Goal: Task Accomplishment & Management: Use online tool/utility

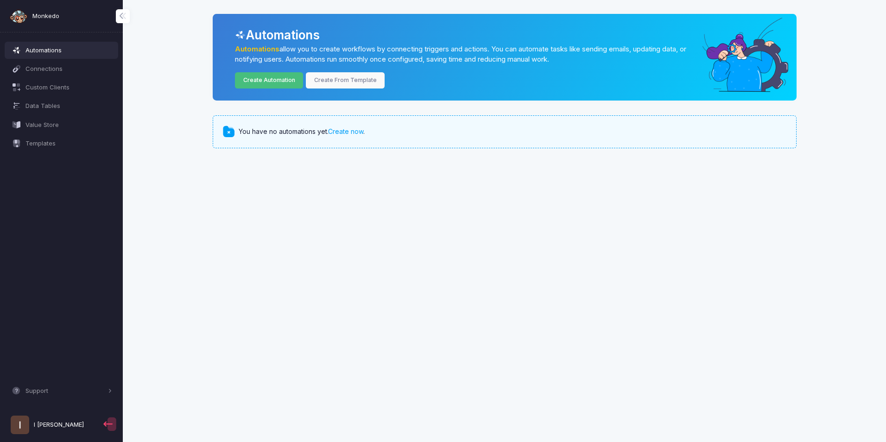
click at [283, 80] on link "Create Automation" at bounding box center [269, 80] width 68 height 16
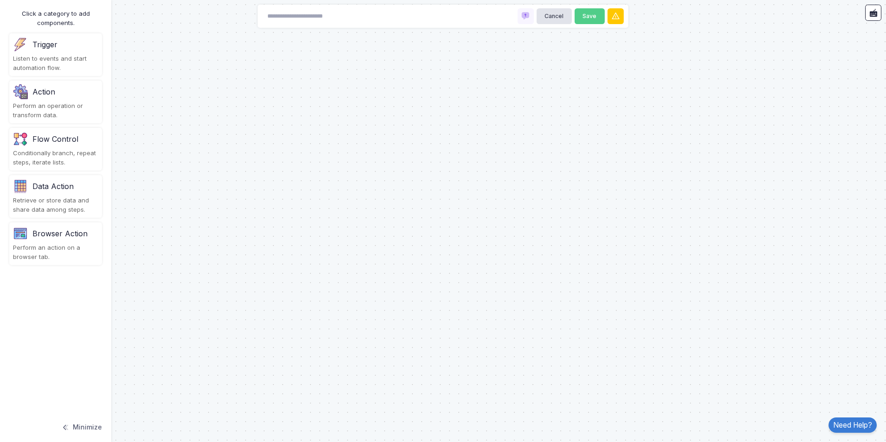
click at [40, 53] on div "Trigger Listen to events and start automation flow." at bounding box center [55, 54] width 93 height 43
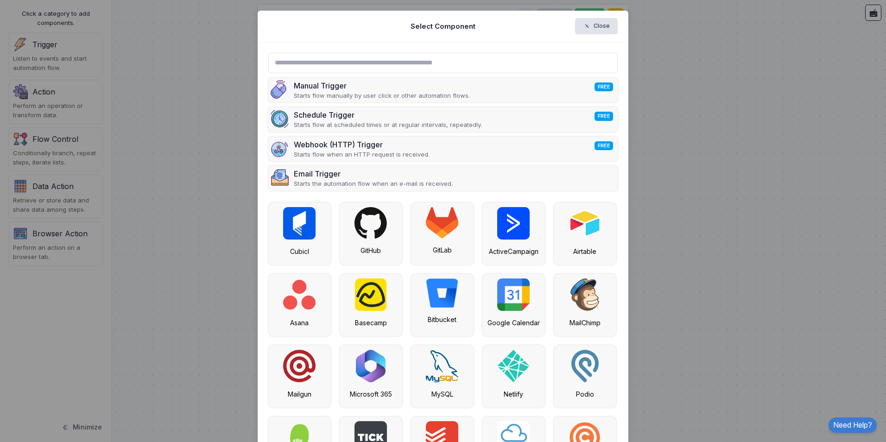
click at [402, 66] on input "text" at bounding box center [443, 63] width 350 height 20
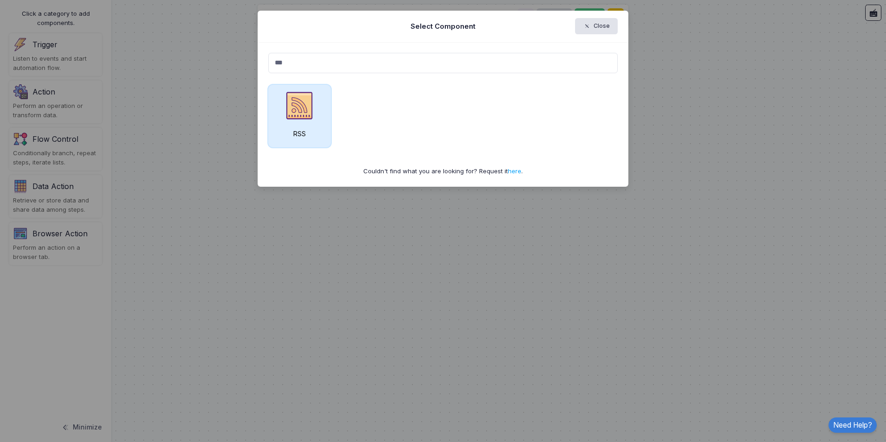
type input "***"
click at [296, 108] on img at bounding box center [299, 105] width 32 height 32
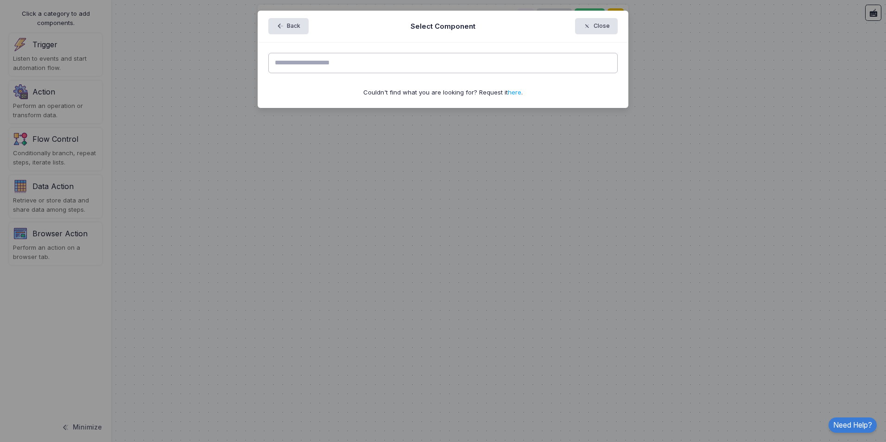
click at [385, 62] on input "text" at bounding box center [443, 63] width 350 height 20
paste input "**********"
type input "**********"
click at [458, 46] on div "**********" at bounding box center [443, 75] width 371 height 65
click at [476, 60] on input "**********" at bounding box center [443, 63] width 350 height 20
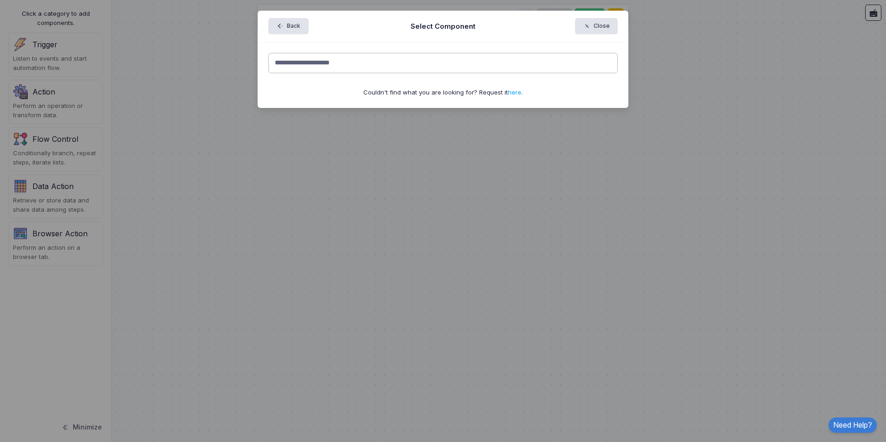
click at [476, 60] on input "**********" at bounding box center [443, 63] width 350 height 20
click at [522, 55] on input "**********" at bounding box center [443, 63] width 350 height 20
click at [592, 28] on span "button" at bounding box center [592, 26] width 0 height 8
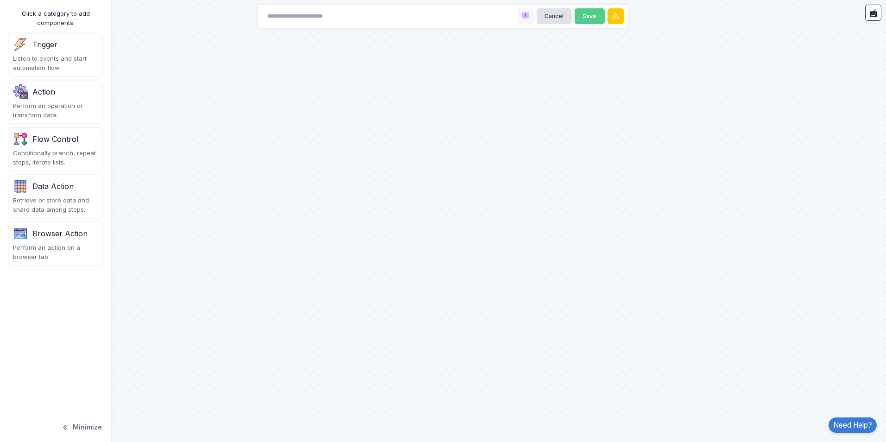
click at [50, 57] on div "Listen to events and start automation flow." at bounding box center [55, 63] width 85 height 18
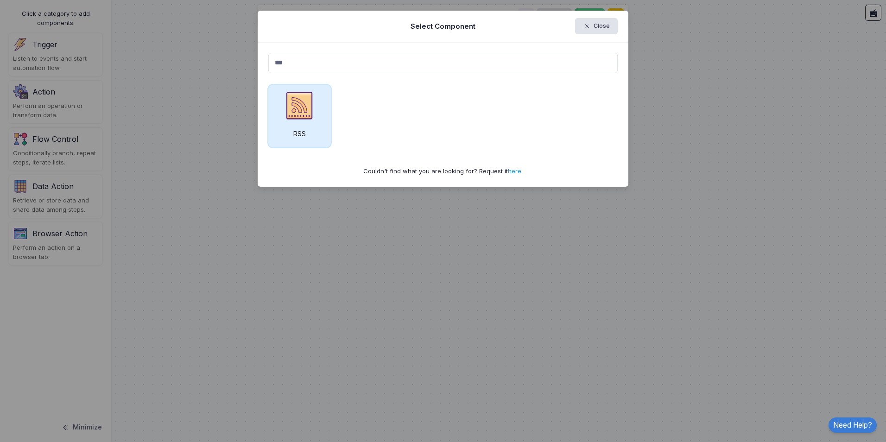
type input "***"
click at [298, 108] on img at bounding box center [299, 105] width 32 height 32
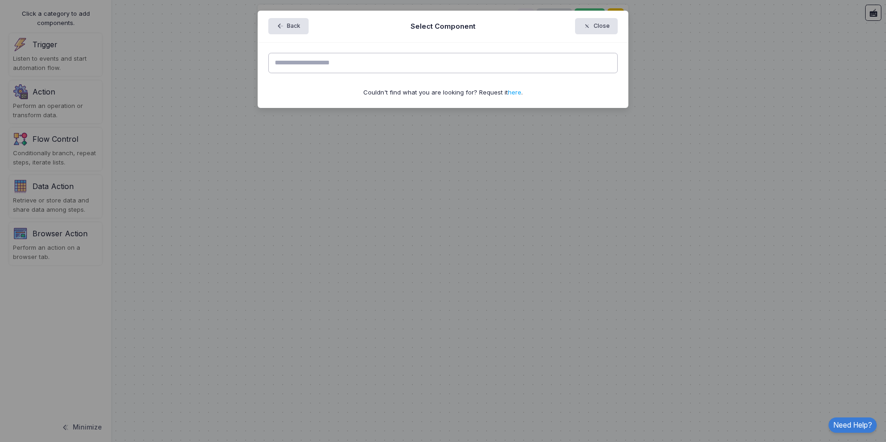
click at [425, 60] on input "text" at bounding box center [443, 63] width 350 height 20
type input "*"
click at [293, 30] on button "Back" at bounding box center [288, 26] width 40 height 16
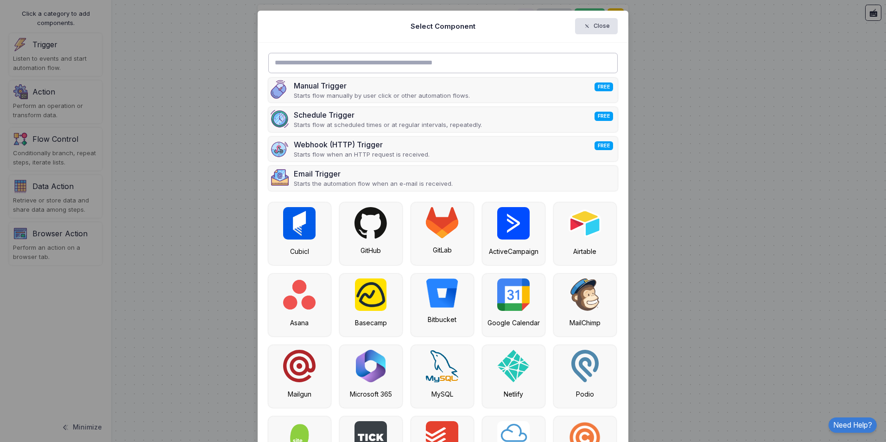
click at [477, 67] on input "text" at bounding box center [443, 63] width 350 height 20
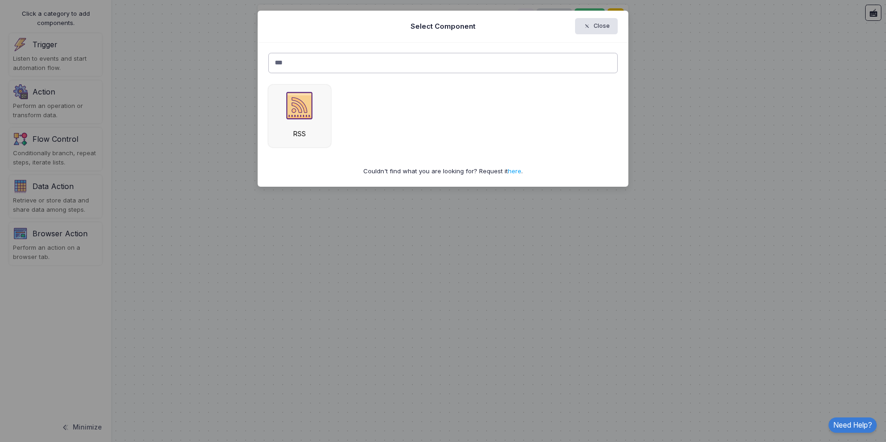
drag, startPoint x: 477, startPoint y: 67, endPoint x: 311, endPoint y: 63, distance: 166.5
click at [311, 63] on input "***" at bounding box center [443, 63] width 350 height 20
type input "*"
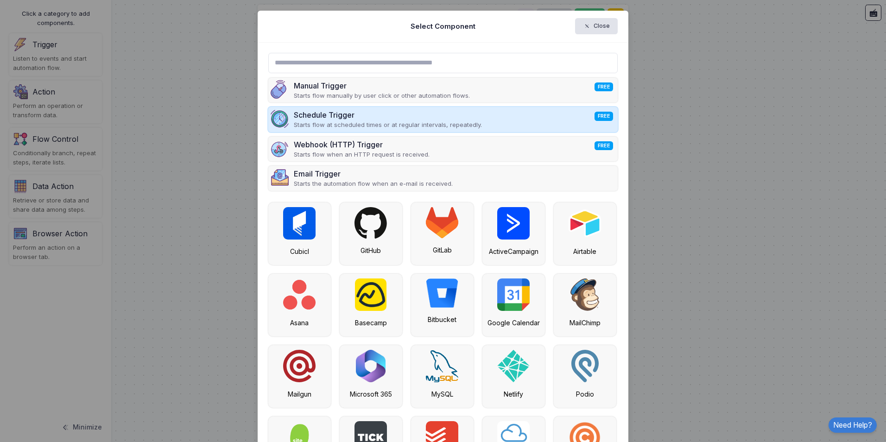
click at [407, 114] on div "Schedule Trigger FREE" at bounding box center [388, 114] width 188 height 11
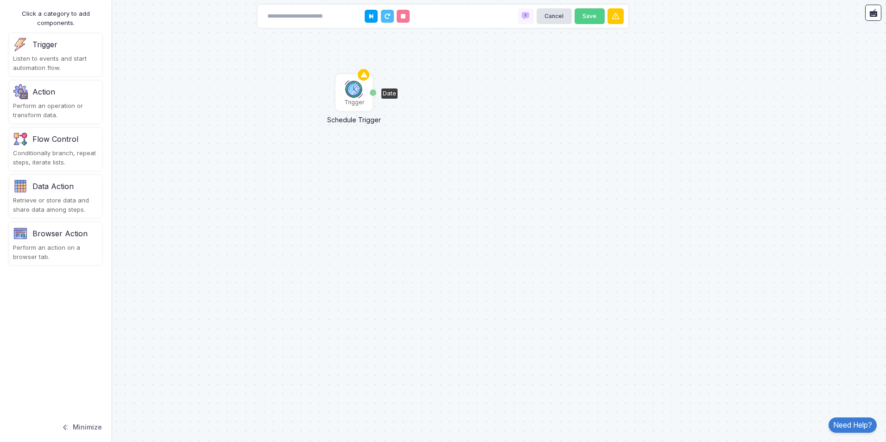
click at [354, 93] on img at bounding box center [354, 89] width 19 height 19
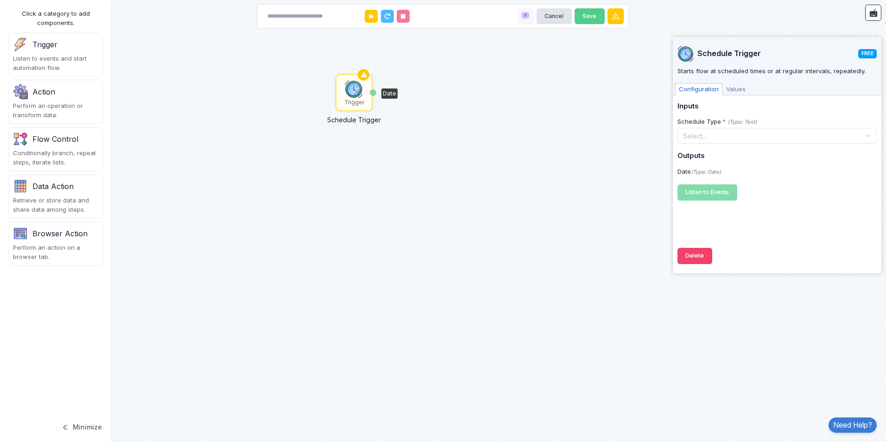
click at [363, 121] on div "Schedule Trigger" at bounding box center [354, 117] width 79 height 14
click at [362, 76] on icon at bounding box center [363, 75] width 11 height 13
click at [396, 96] on div "Date" at bounding box center [390, 94] width 16 height 10
click at [753, 138] on input "text" at bounding box center [768, 135] width 171 height 10
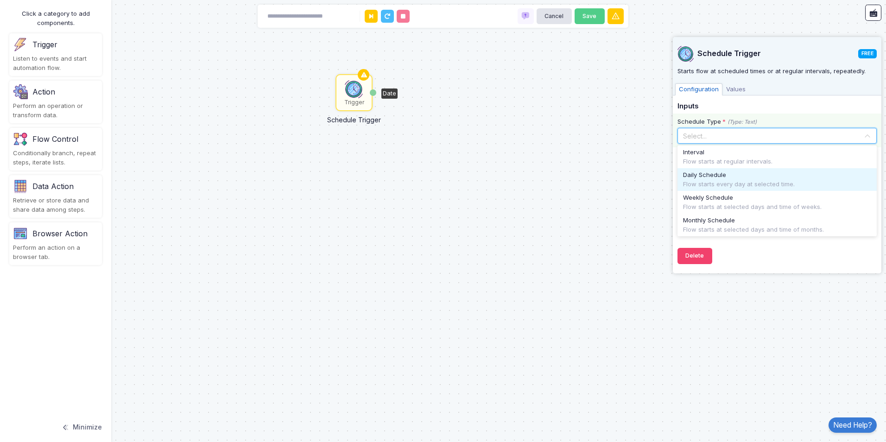
click at [745, 178] on div "Daily Schedule" at bounding box center [777, 175] width 188 height 9
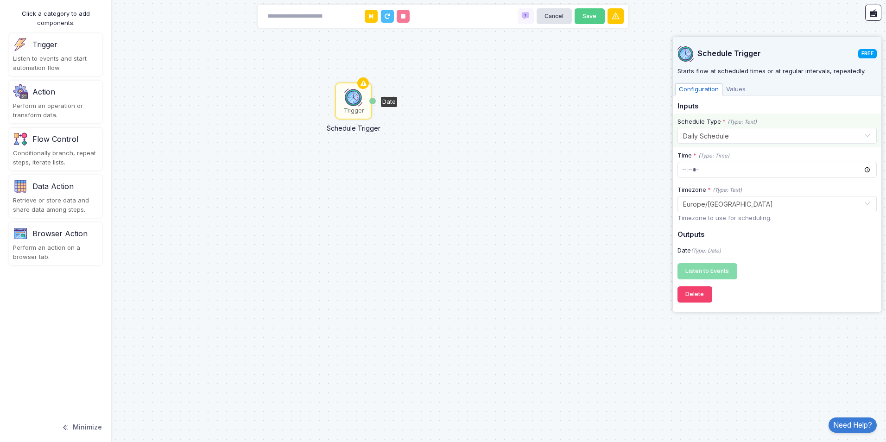
drag, startPoint x: 508, startPoint y: 157, endPoint x: 529, endPoint y: 230, distance: 76.3
click at [529, 230] on div "Trigger Schedule Trigger Date" at bounding box center [443, 221] width 886 height 442
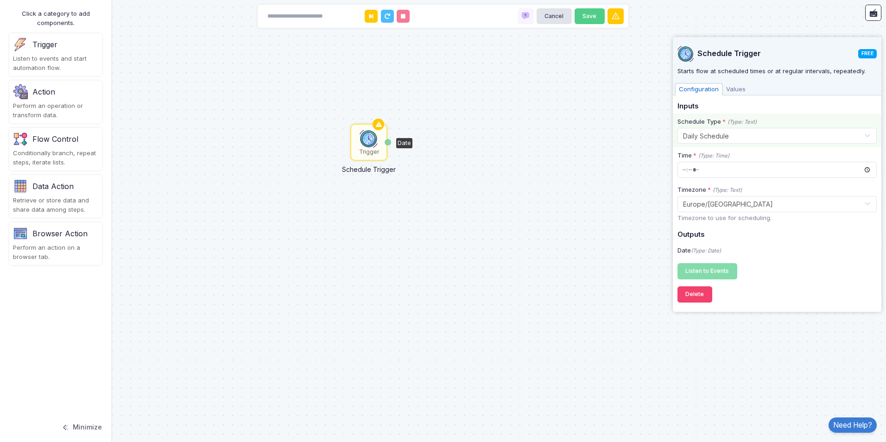
drag, startPoint x: 443, startPoint y: 163, endPoint x: 400, endPoint y: 85, distance: 88.8
click at [400, 85] on div "Trigger Schedule Trigger Date" at bounding box center [443, 221] width 886 height 442
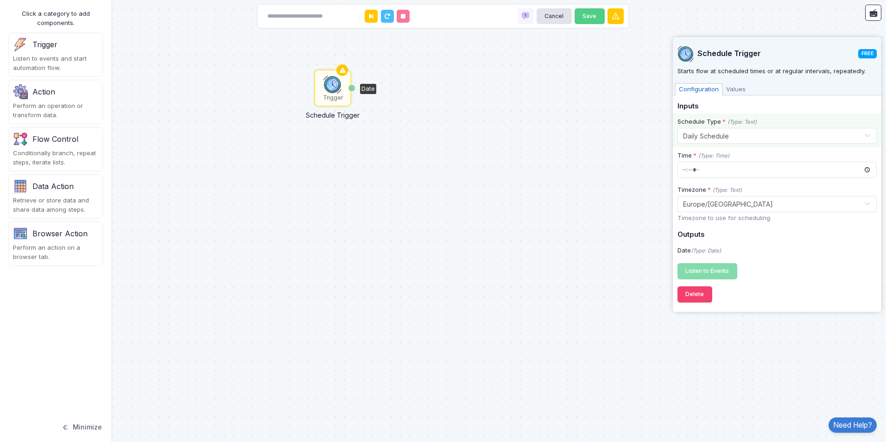
drag, startPoint x: 50, startPoint y: 60, endPoint x: 338, endPoint y: 186, distance: 314.5
click at [338, 188] on automation-editor "Trigger Schedule Trigger Date Cancel Save Click a category to add components. T…" at bounding box center [443, 221] width 886 height 442
click at [736, 173] on input "time" at bounding box center [777, 170] width 199 height 16
drag, startPoint x: 736, startPoint y: 173, endPoint x: 633, endPoint y: 163, distance: 103.4
click at [633, 163] on automation-editor "Trigger Schedule Trigger Date Cancel Save Click a category to add components. T…" at bounding box center [443, 221] width 886 height 442
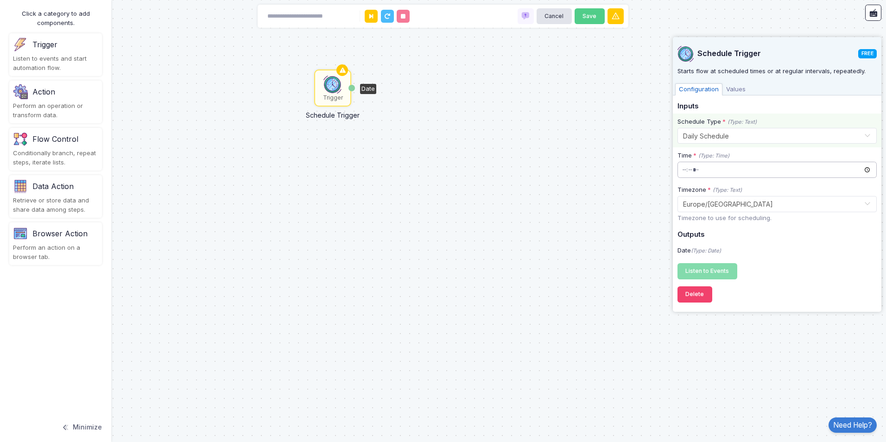
type input "*****"
click at [719, 275] on button "Listen to Events Registering..." at bounding box center [708, 271] width 60 height 16
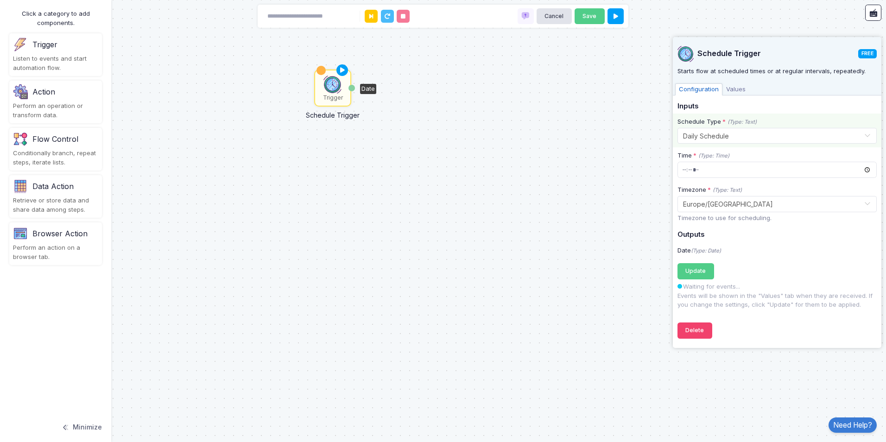
click at [584, 171] on div "Trigger Schedule Trigger Date" at bounding box center [443, 221] width 886 height 442
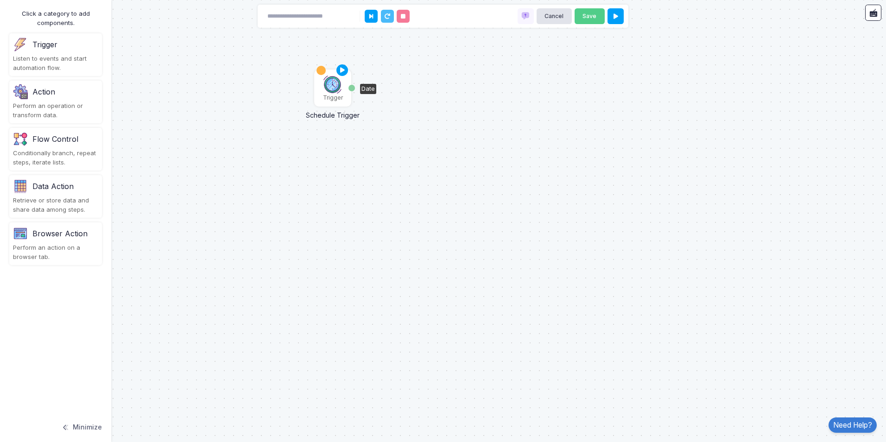
click at [353, 85] on div "Date" at bounding box center [352, 88] width 6 height 6
click at [323, 71] on div at bounding box center [321, 70] width 9 height 9
click at [342, 68] on icon at bounding box center [342, 70] width 11 height 13
click at [419, 154] on div "Trigger Schedule Trigger Date" at bounding box center [443, 221] width 886 height 442
drag, startPoint x: 420, startPoint y: 115, endPoint x: 493, endPoint y: 135, distance: 75.0
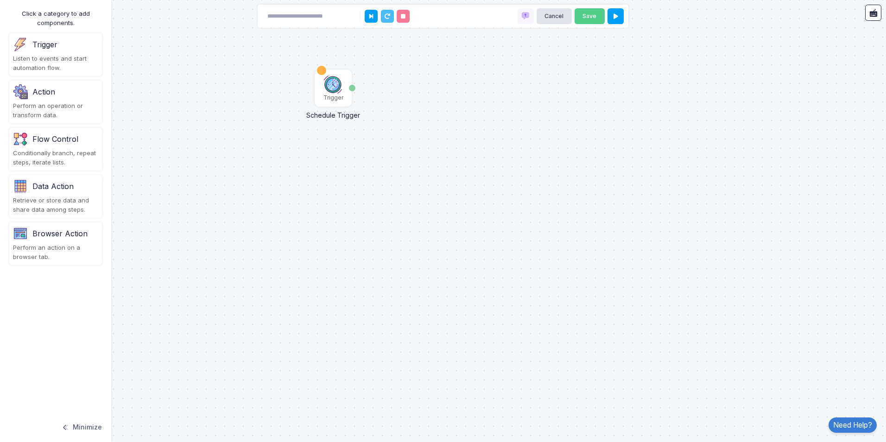
click at [475, 133] on div "Trigger Schedule Trigger Date" at bounding box center [443, 221] width 886 height 442
click at [51, 49] on div "Trigger" at bounding box center [44, 44] width 25 height 11
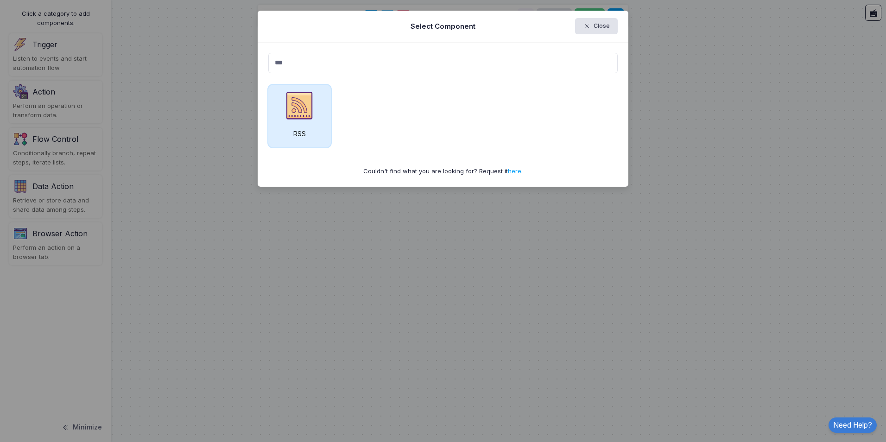
type input "***"
click at [305, 96] on img at bounding box center [299, 105] width 32 height 32
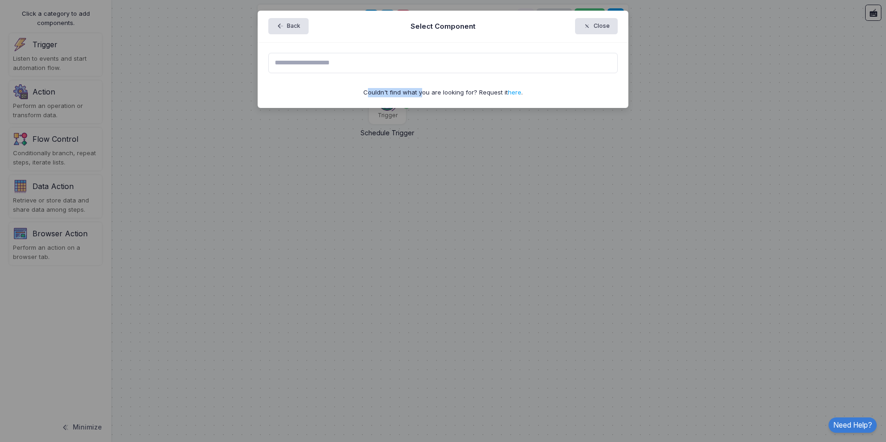
drag, startPoint x: 420, startPoint y: 196, endPoint x: 431, endPoint y: 199, distance: 12.0
click at [431, 199] on ngb-modal-window "Back Select Component Close Couldn't find what you are looking for? Request it …" at bounding box center [443, 221] width 886 height 442
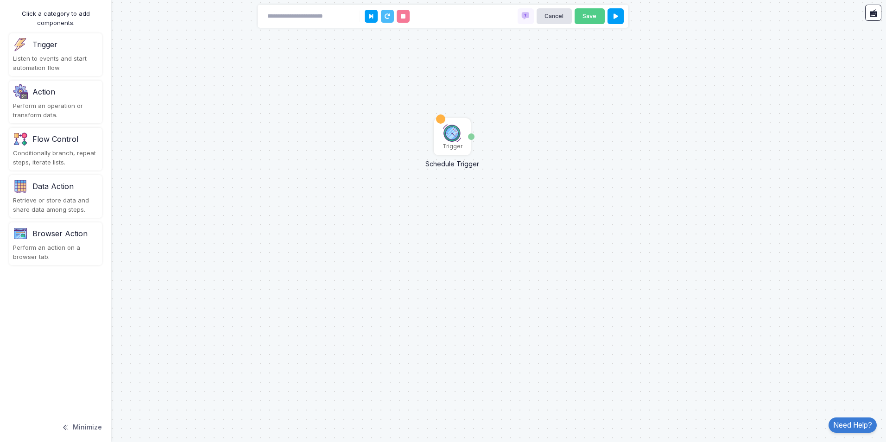
drag, startPoint x: 521, startPoint y: 145, endPoint x: 554, endPoint y: 159, distance: 35.7
click at [554, 159] on div "Trigger Schedule Trigger Date" at bounding box center [443, 221] width 886 height 442
drag, startPoint x: 521, startPoint y: 153, endPoint x: 432, endPoint y: 162, distance: 89.5
click at [432, 162] on div "Trigger Schedule Trigger Date" at bounding box center [443, 221] width 886 height 442
drag, startPoint x: 352, startPoint y: 165, endPoint x: 470, endPoint y: 229, distance: 134.5
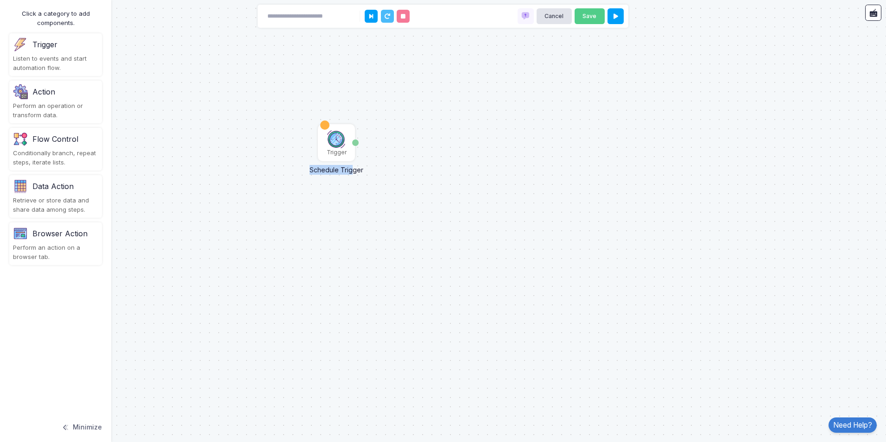
click at [470, 229] on div "Trigger Schedule Trigger Date" at bounding box center [443, 221] width 886 height 442
click at [327, 123] on div at bounding box center [325, 125] width 9 height 9
drag, startPoint x: 327, startPoint y: 123, endPoint x: 297, endPoint y: 91, distance: 43.9
click at [297, 91] on div "Trigger Schedule Trigger Date" at bounding box center [443, 221] width 886 height 442
drag, startPoint x: 357, startPoint y: 144, endPoint x: 544, endPoint y: 177, distance: 190.2
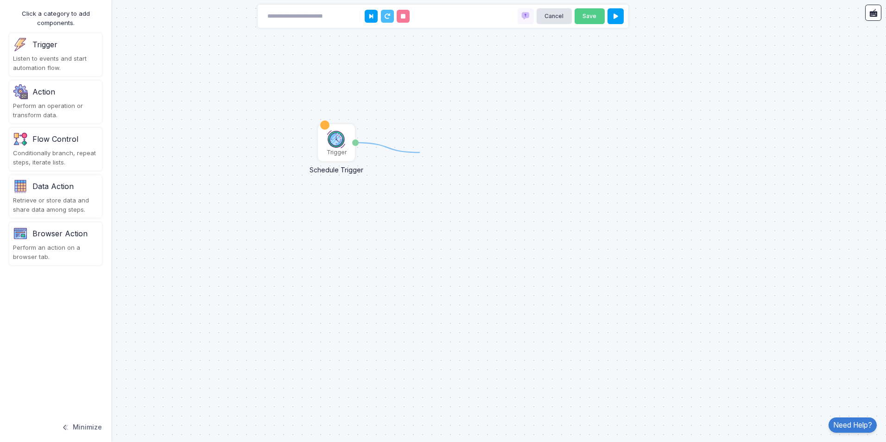
drag, startPoint x: 357, startPoint y: 143, endPoint x: 420, endPoint y: 153, distance: 63.8
click at [35, 84] on div "Action" at bounding box center [55, 91] width 85 height 15
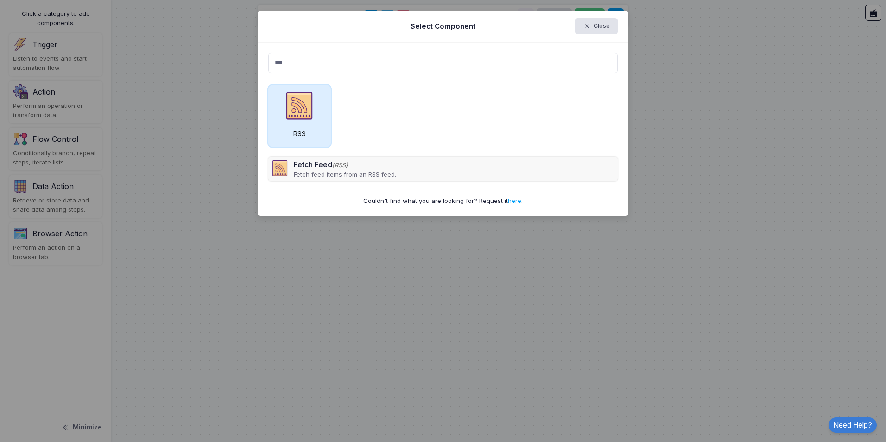
type input "***"
click at [310, 103] on img at bounding box center [299, 105] width 32 height 32
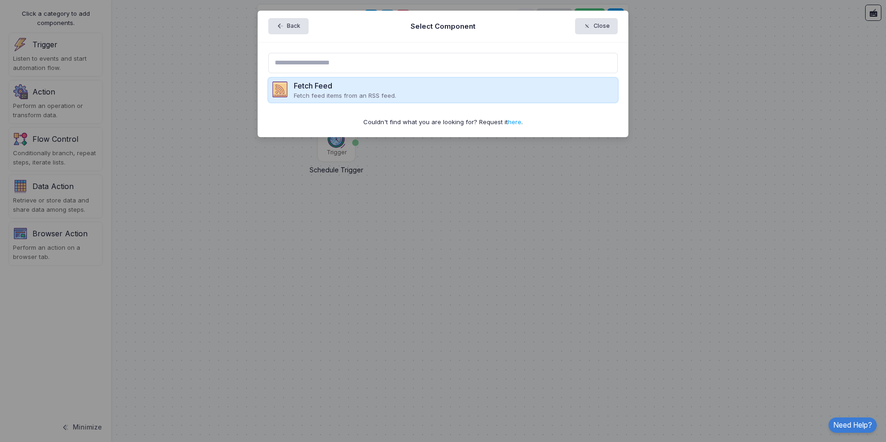
click at [297, 88] on div "Fetch Feed" at bounding box center [345, 85] width 102 height 11
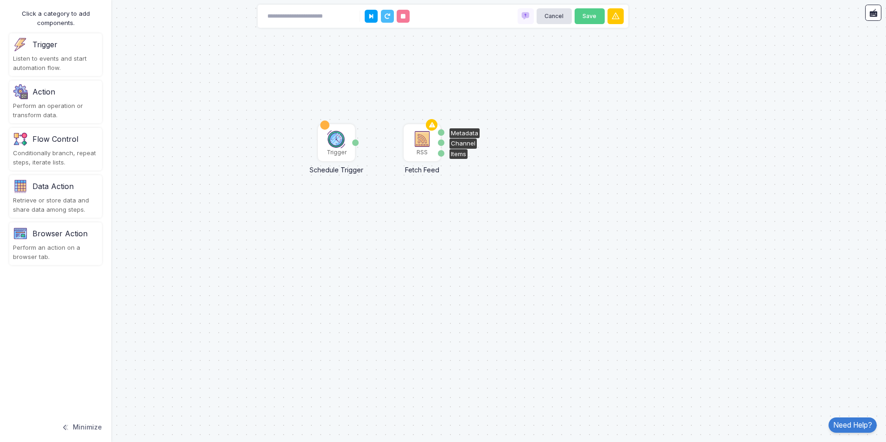
click at [422, 143] on img at bounding box center [422, 139] width 19 height 19
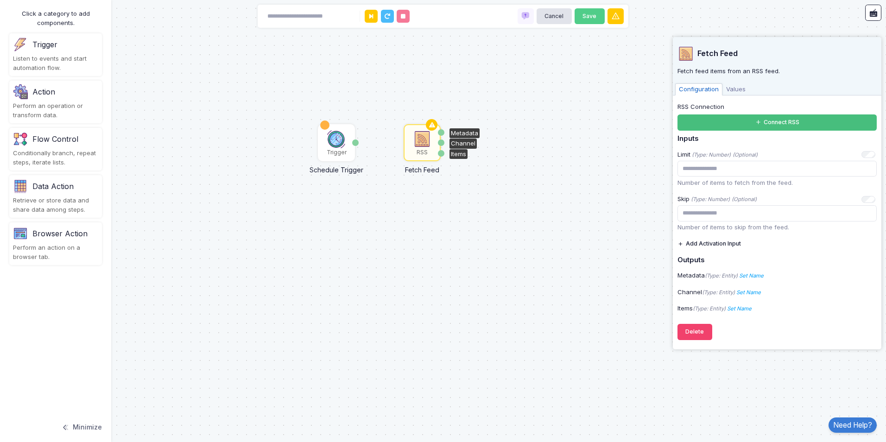
click at [755, 123] on icon at bounding box center [758, 122] width 7 height 7
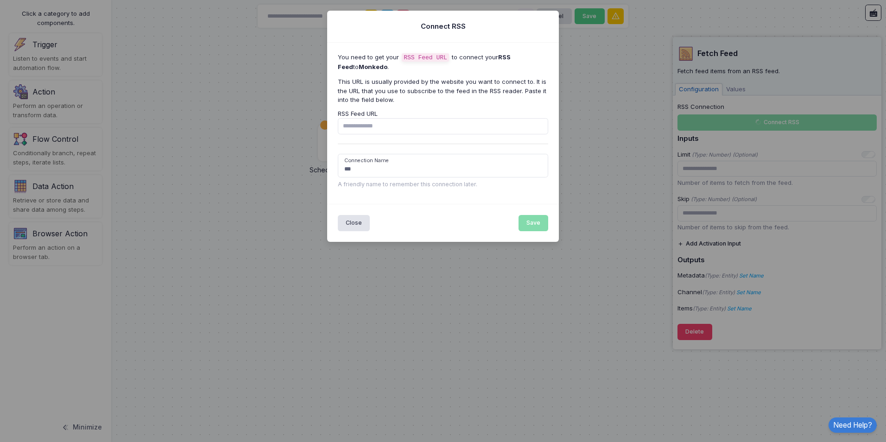
click at [386, 122] on input "RSS Feed URL" at bounding box center [443, 126] width 211 height 16
type input "**********"
click at [538, 225] on button "Save" at bounding box center [534, 223] width 30 height 16
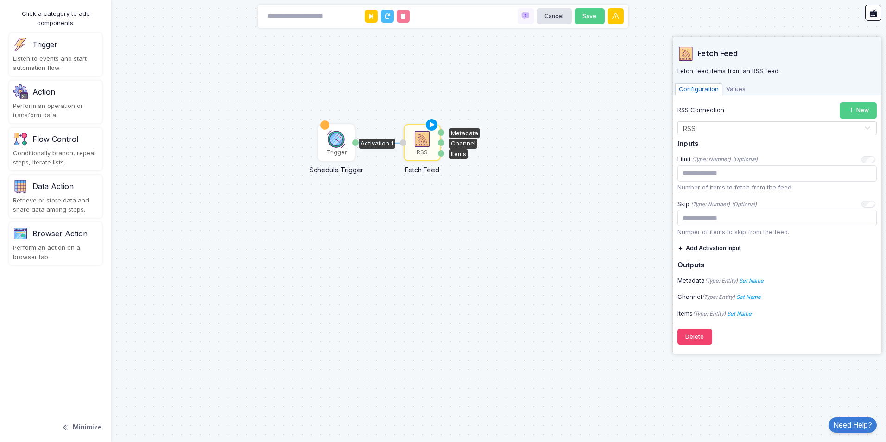
drag, startPoint x: 357, startPoint y: 143, endPoint x: 404, endPoint y: 143, distance: 46.4
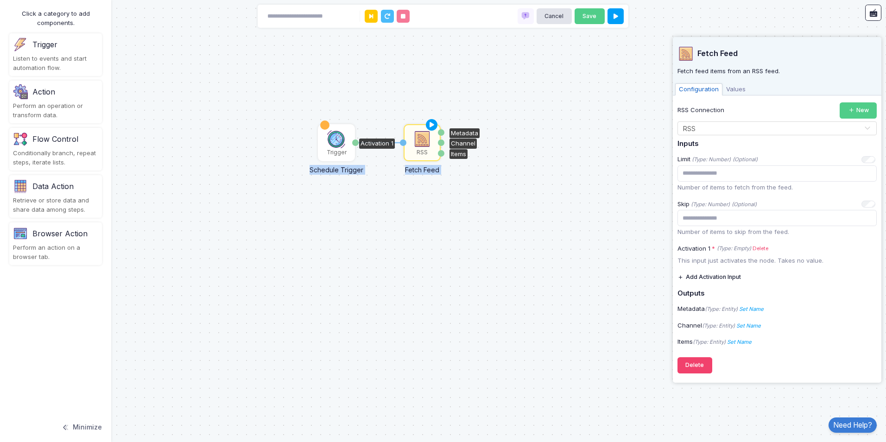
drag, startPoint x: 403, startPoint y: 143, endPoint x: 368, endPoint y: 125, distance: 39.2
click at [368, 125] on div "1 Trigger Schedule Trigger Date RSS Fetch Feed Activation 1 Metadata Channel It…" at bounding box center [443, 221] width 886 height 442
drag, startPoint x: 368, startPoint y: 125, endPoint x: 446, endPoint y: 227, distance: 128.7
click at [446, 227] on div "1 Trigger Schedule Trigger Date RSS Fetch Feed Activation 1 Metadata Channel It…" at bounding box center [443, 221] width 886 height 442
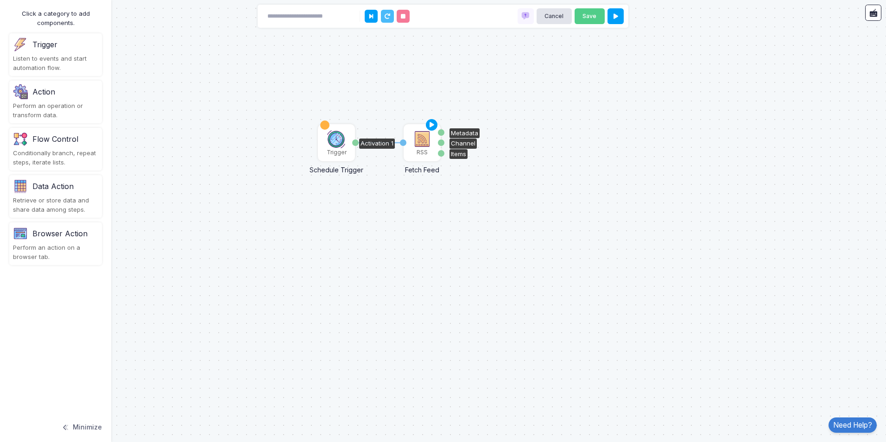
click at [429, 145] on img at bounding box center [422, 139] width 19 height 19
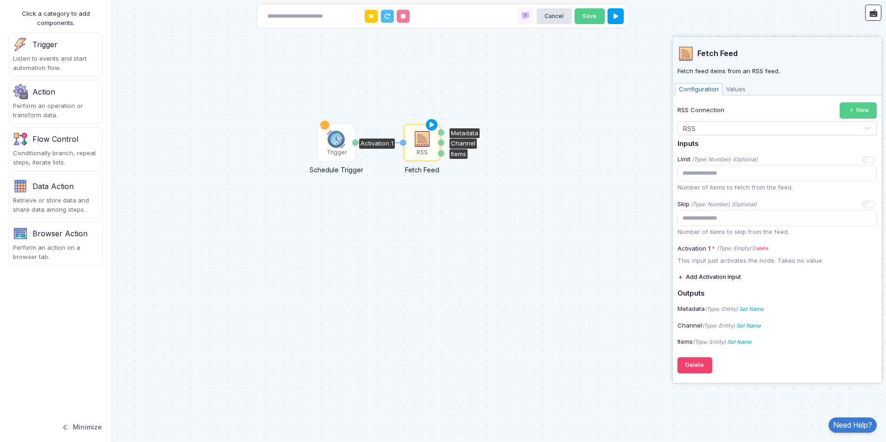
click at [730, 91] on span "Values" at bounding box center [736, 89] width 27 height 12
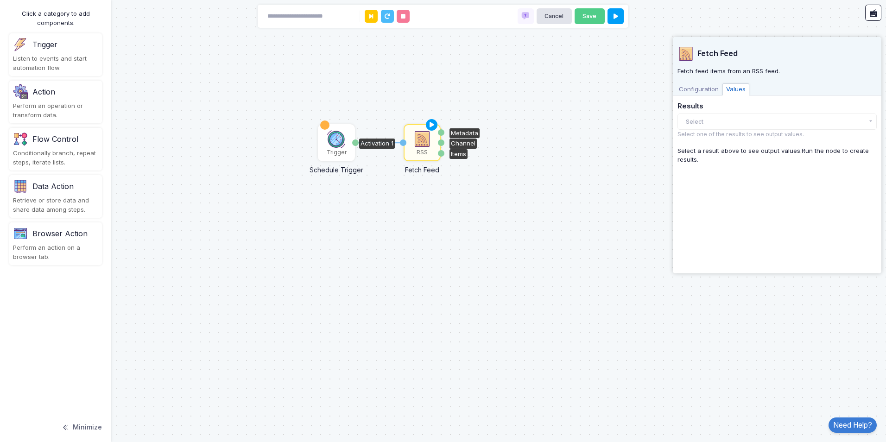
click at [707, 86] on span "Configuration" at bounding box center [698, 89] width 47 height 12
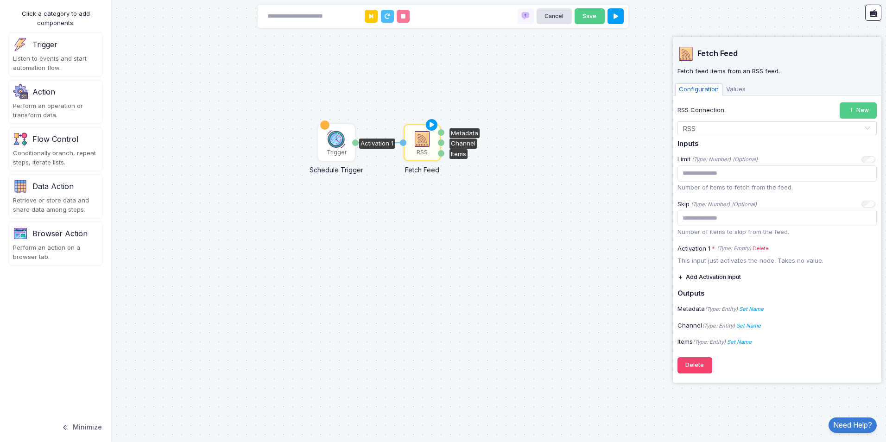
click at [622, 203] on div "1 Trigger Schedule Trigger Date RSS Fetch Feed Activation 1 Metadata Channel It…" at bounding box center [443, 221] width 886 height 442
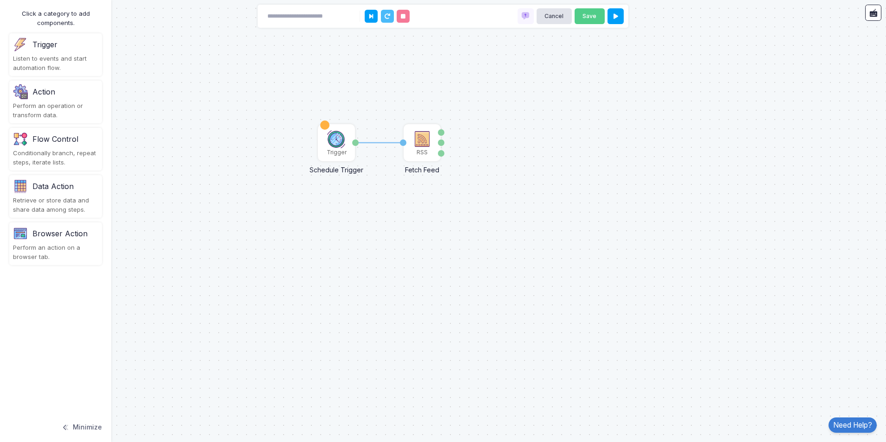
click at [503, 146] on div "1 Trigger Schedule Trigger Date RSS Fetch Feed Activation 1 Metadata Channel It…" at bounding box center [443, 221] width 886 height 442
click at [429, 146] on img at bounding box center [422, 139] width 19 height 19
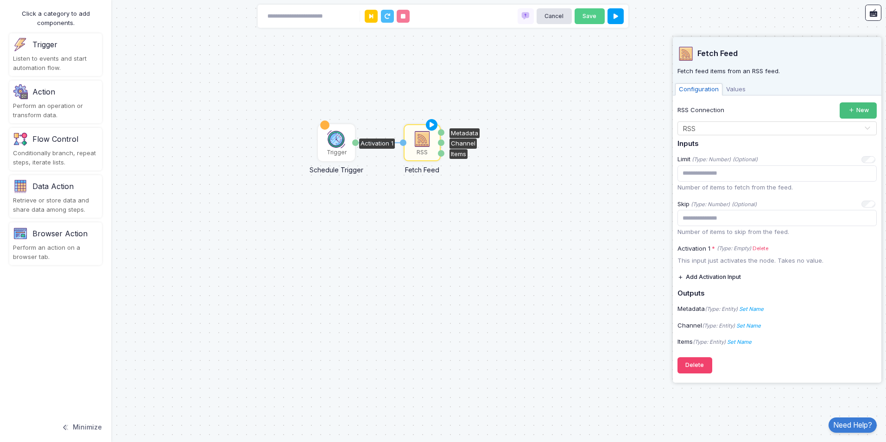
click at [846, 112] on button "New" at bounding box center [858, 110] width 37 height 16
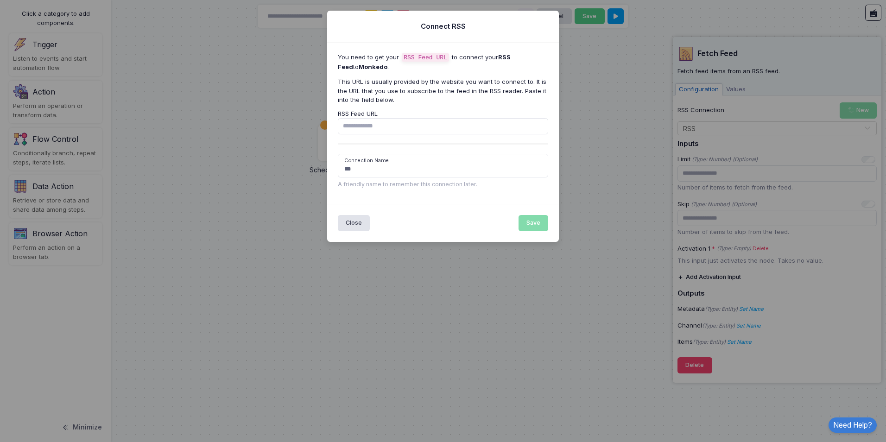
click at [478, 130] on input "RSS Feed URL" at bounding box center [443, 126] width 211 height 16
type input "**********"
click at [538, 219] on button "Save" at bounding box center [534, 223] width 30 height 16
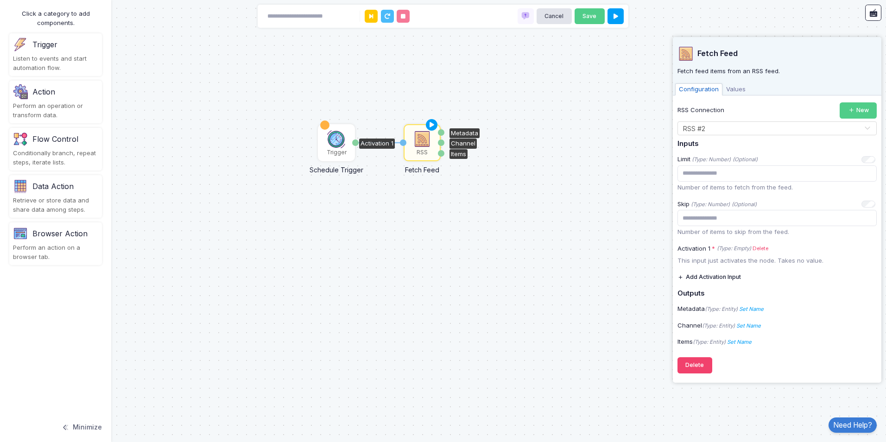
click at [782, 109] on div "RSS Connection New" at bounding box center [777, 110] width 199 height 16
click at [707, 105] on div "RSS Connection New" at bounding box center [777, 110] width 199 height 16
click at [738, 85] on span "Values" at bounding box center [736, 89] width 27 height 12
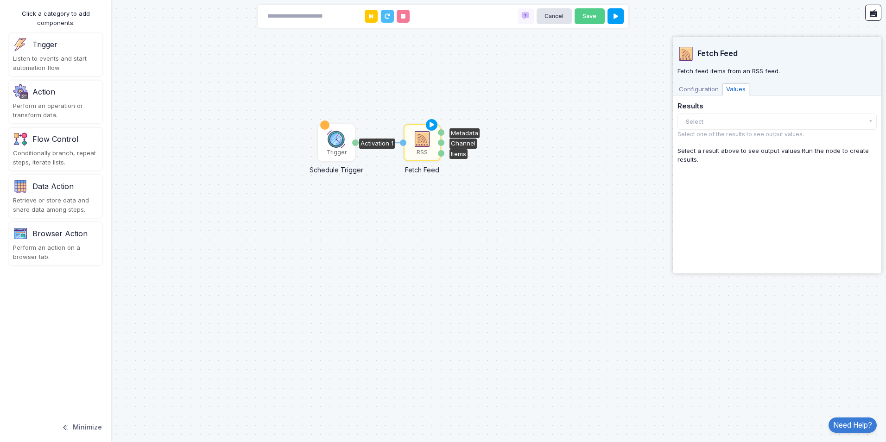
click at [696, 85] on span "Configuration" at bounding box center [698, 89] width 47 height 12
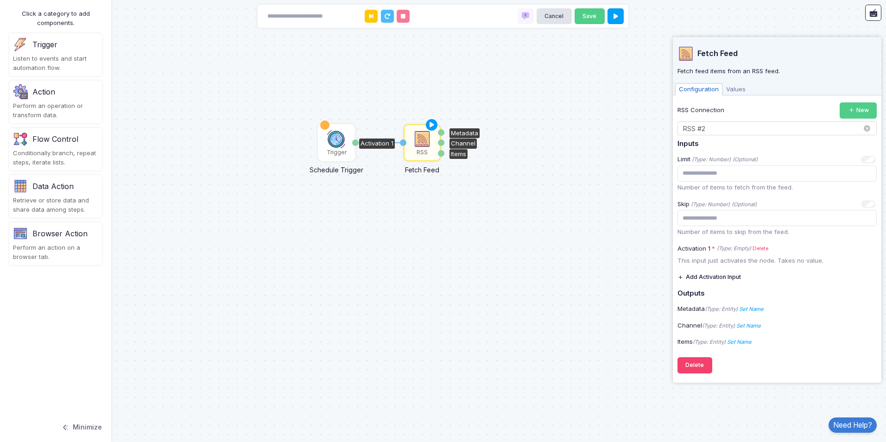
click at [815, 129] on input "text" at bounding box center [768, 129] width 171 height 10
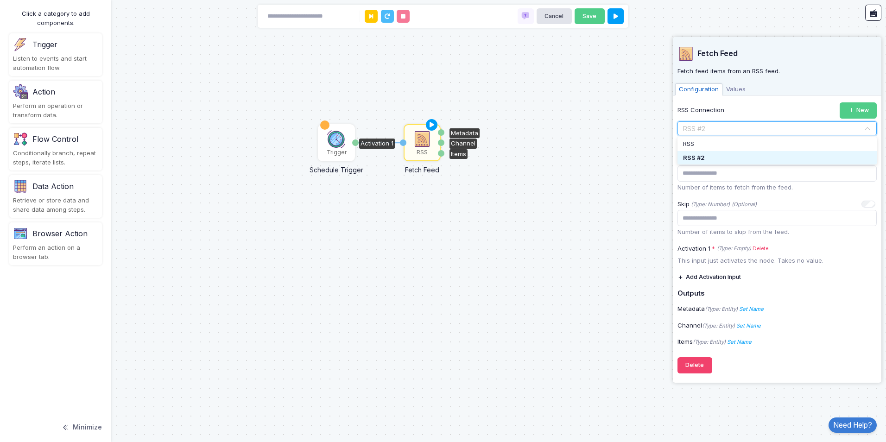
click at [745, 158] on div "RSS #2" at bounding box center [777, 158] width 199 height 14
click at [741, 124] on input "text" at bounding box center [768, 129] width 171 height 10
click at [773, 128] on input "text" at bounding box center [768, 129] width 171 height 10
click at [763, 119] on div "RSS Connection New Select Connection × RSS #2 × RSS RSS #2" at bounding box center [777, 118] width 199 height 33
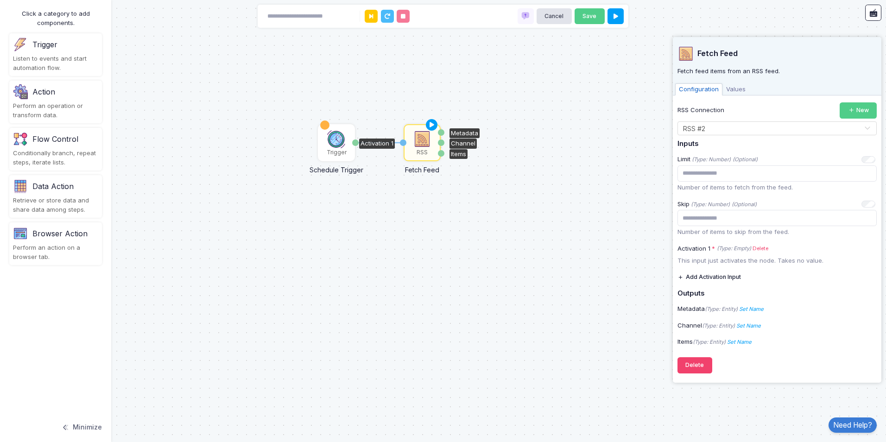
click at [740, 108] on div "RSS Connection New" at bounding box center [777, 110] width 199 height 16
click at [421, 141] on img at bounding box center [422, 139] width 19 height 19
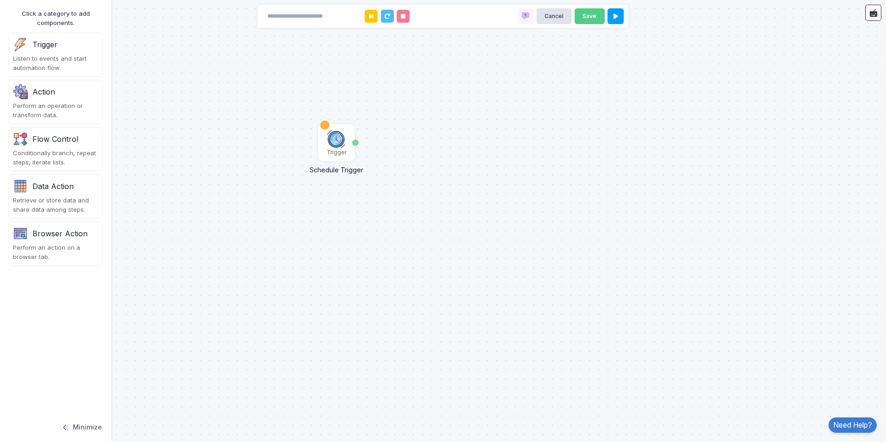
click at [34, 89] on div "Action" at bounding box center [43, 91] width 23 height 11
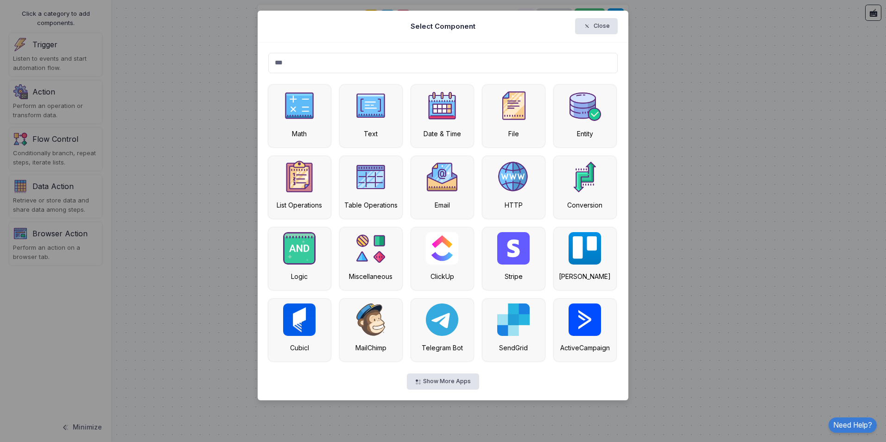
type input "***"
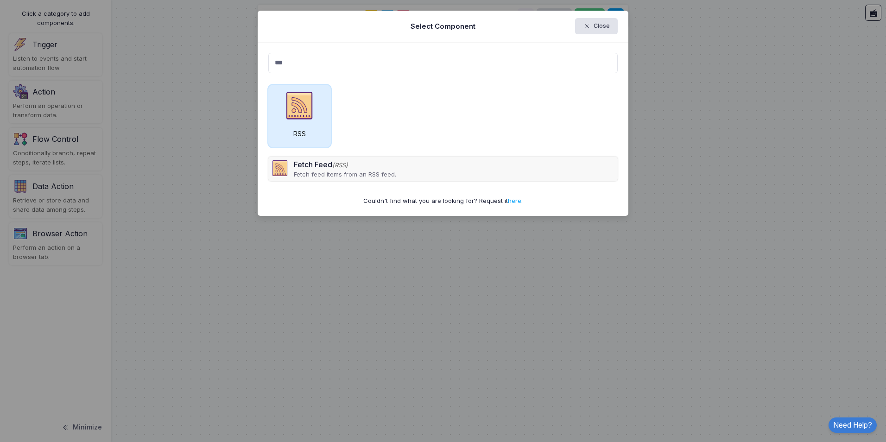
click at [318, 116] on div "RSS" at bounding box center [299, 116] width 63 height 63
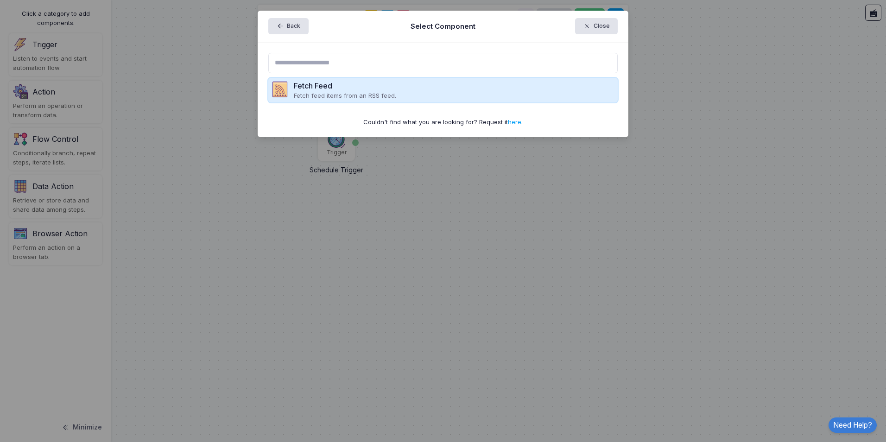
click at [327, 91] on p "Fetch feed items from an RSS feed." at bounding box center [345, 95] width 102 height 9
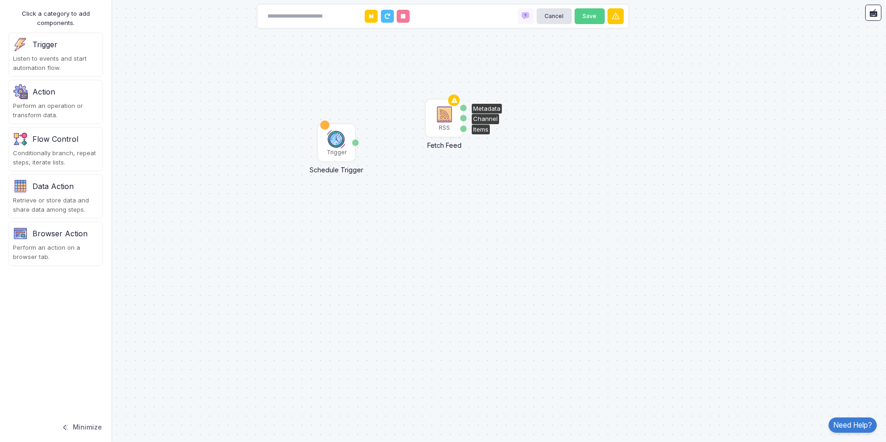
click at [438, 124] on img at bounding box center [444, 114] width 19 height 19
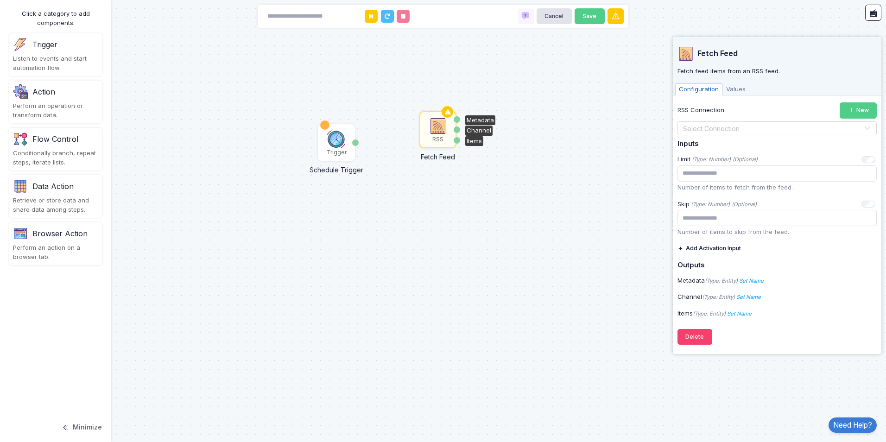
click at [783, 127] on input "text" at bounding box center [768, 129] width 171 height 10
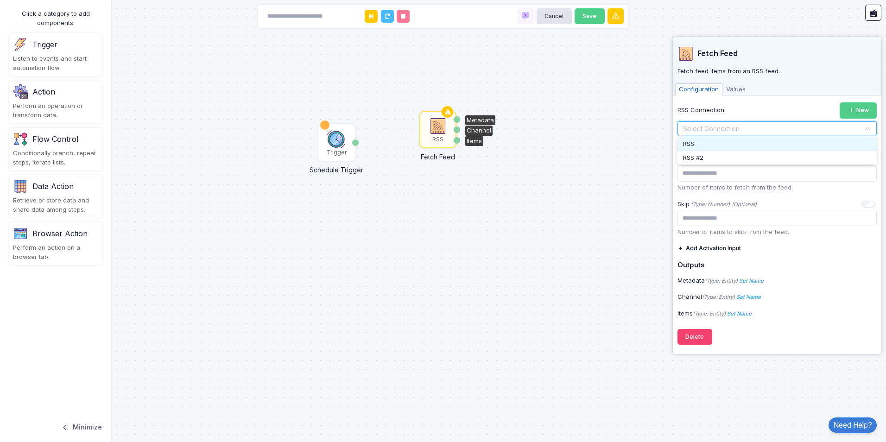
paste input "**********"
type input "**********"
click at [798, 108] on div "RSS Connection New" at bounding box center [777, 110] width 199 height 16
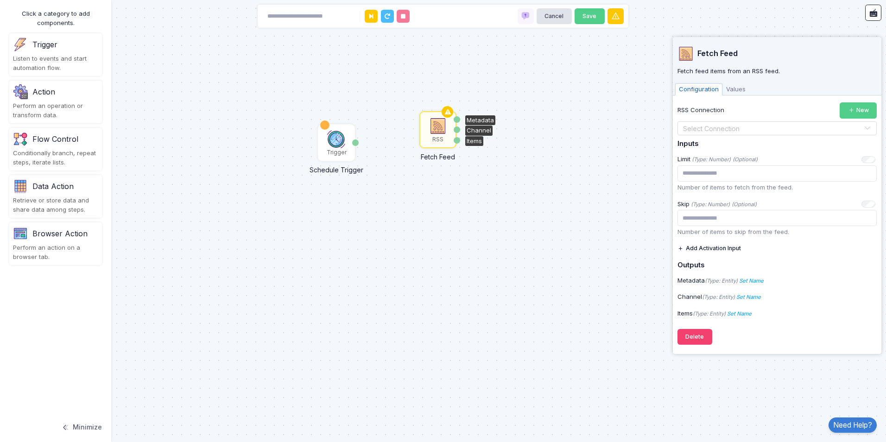
click at [750, 125] on input "text" at bounding box center [768, 129] width 171 height 10
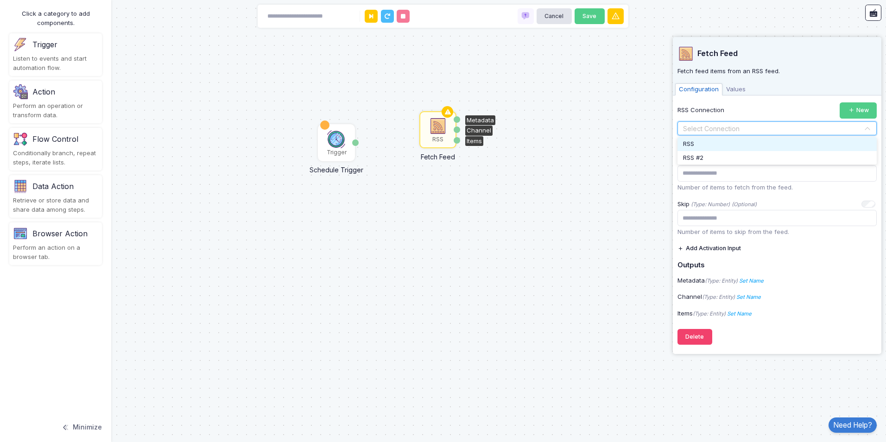
click at [725, 143] on div "RSS" at bounding box center [777, 144] width 199 height 14
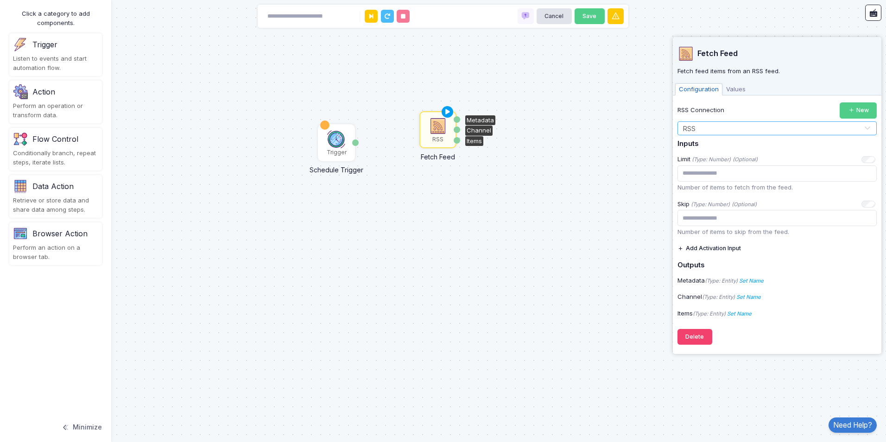
click at [689, 145] on h5 "Inputs" at bounding box center [777, 144] width 199 height 8
click at [777, 128] on input "text" at bounding box center [768, 129] width 171 height 10
click at [767, 128] on input "text" at bounding box center [768, 129] width 171 height 10
click at [702, 144] on div "RSS" at bounding box center [777, 144] width 199 height 14
click at [693, 130] on input "text" at bounding box center [768, 129] width 171 height 10
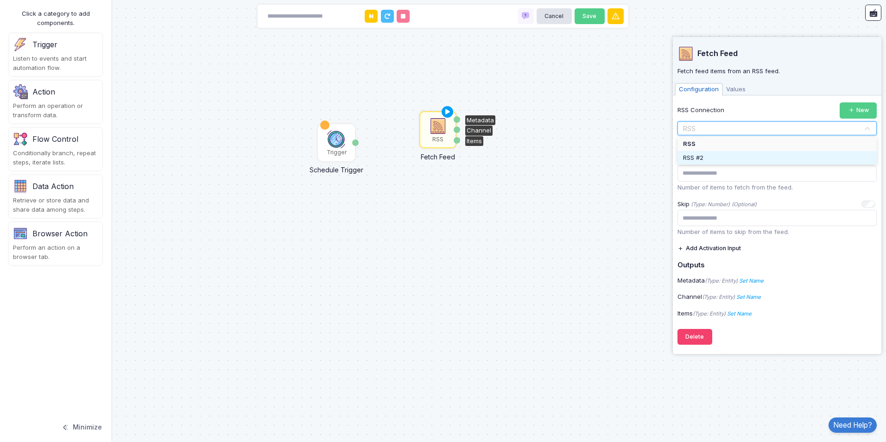
click at [697, 159] on span "RSS #2" at bounding box center [693, 157] width 20 height 7
click at [702, 128] on input "text" at bounding box center [768, 129] width 171 height 10
click at [709, 155] on div "RSS #2" at bounding box center [777, 158] width 199 height 14
click at [726, 124] on input "text" at bounding box center [768, 129] width 171 height 10
click at [692, 143] on span "RSS" at bounding box center [688, 143] width 11 height 7
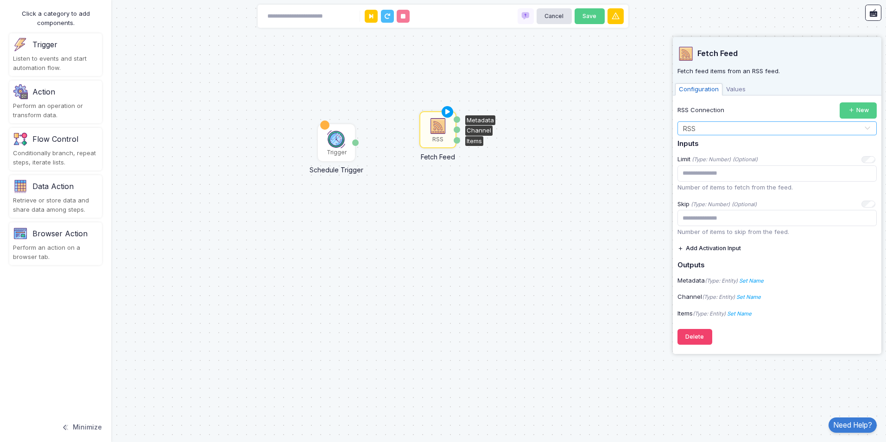
click at [617, 122] on div "Trigger Schedule Trigger Date RSS Fetch Feed Metadata Channel Items" at bounding box center [443, 221] width 886 height 442
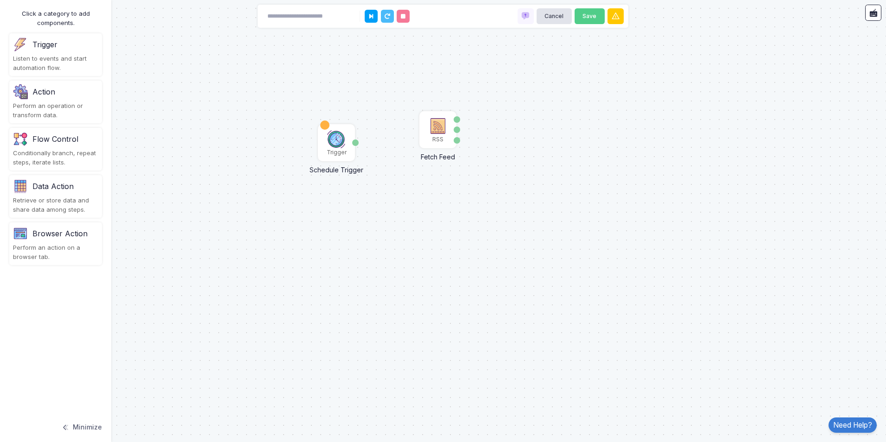
click at [417, 132] on div "Trigger Schedule Trigger Date RSS Fetch Feed Metadata Channel Items" at bounding box center [443, 221] width 886 height 442
click at [443, 131] on img at bounding box center [438, 126] width 19 height 19
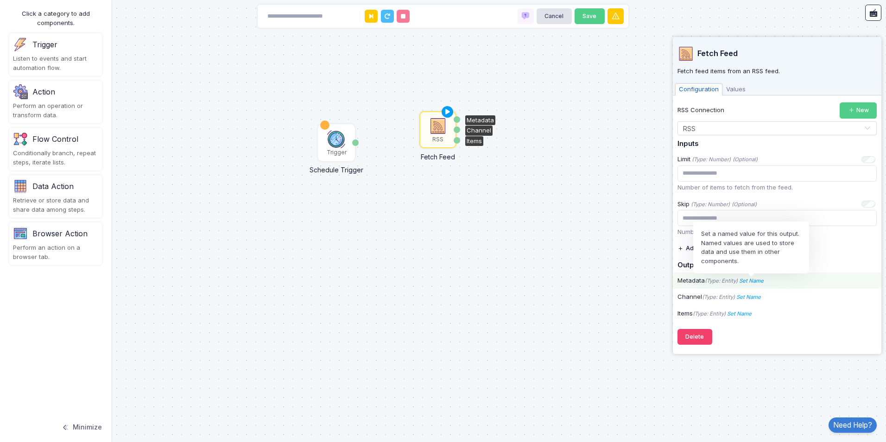
click at [757, 284] on icon "Set Name" at bounding box center [751, 281] width 25 height 6
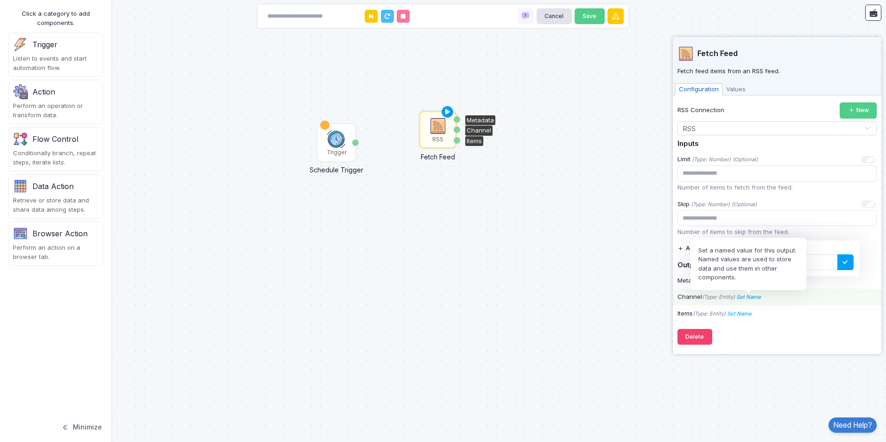
click at [759, 298] on icon "Set Name" at bounding box center [749, 297] width 25 height 6
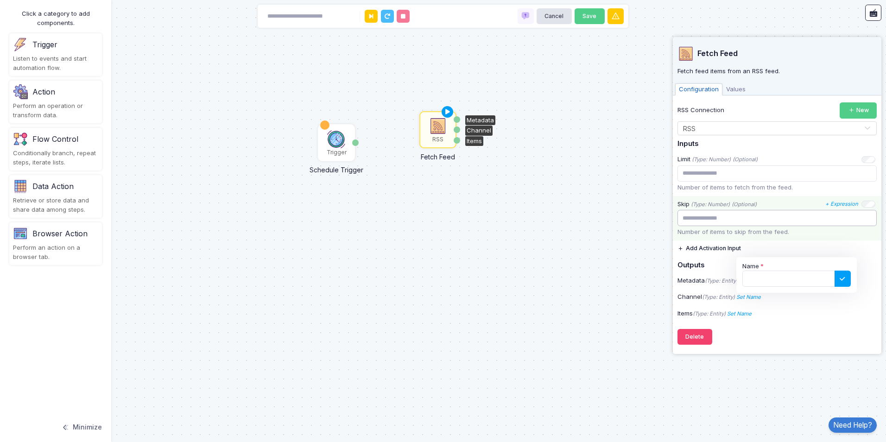
click at [763, 218] on input "*" at bounding box center [777, 218] width 199 height 16
drag, startPoint x: 763, startPoint y: 219, endPoint x: 655, endPoint y: 207, distance: 108.2
click at [655, 207] on automation-editor "Trigger Schedule Trigger Date RSS Fetch Feed Metadata Channel Items Cancel Save…" at bounding box center [443, 221] width 886 height 442
type input "*"
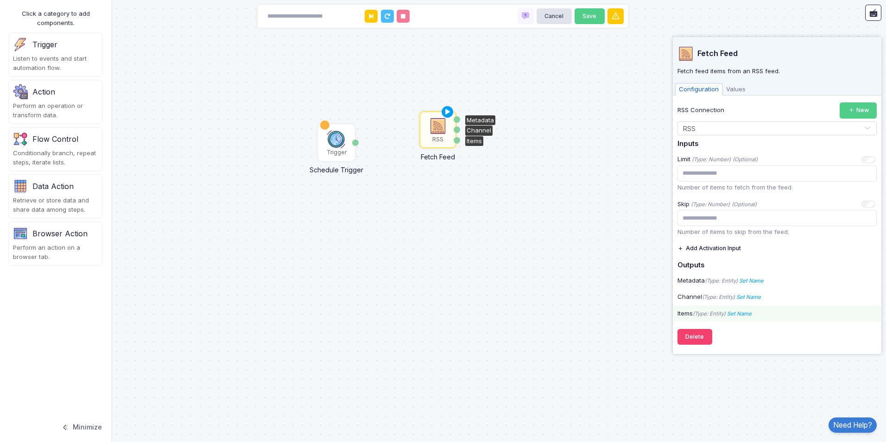
click at [817, 315] on div "Items (Type: Entity) Set Name Name" at bounding box center [777, 313] width 209 height 9
click at [735, 89] on span "Values" at bounding box center [736, 89] width 27 height 12
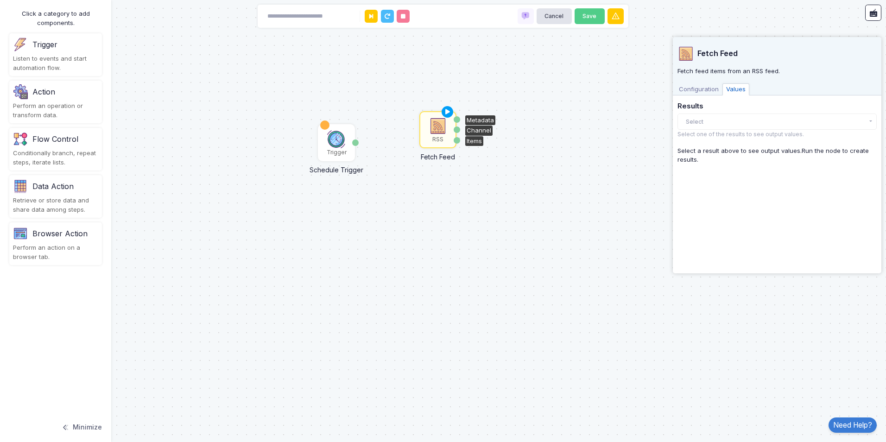
click at [694, 86] on span "Configuration" at bounding box center [698, 89] width 47 height 12
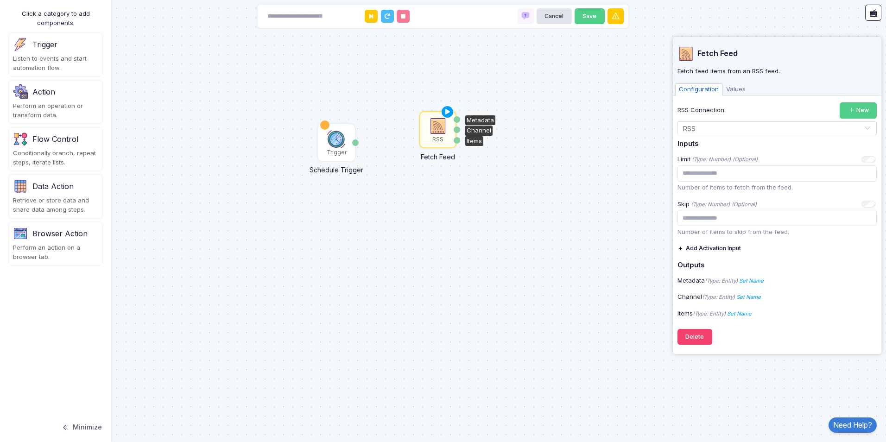
click at [723, 88] on span "Values" at bounding box center [736, 89] width 27 height 12
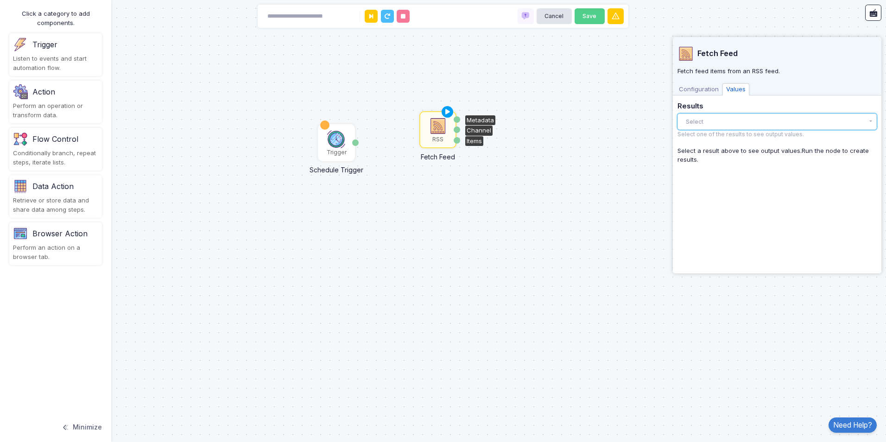
click at [728, 119] on button "Select" at bounding box center [777, 122] width 199 height 16
click at [811, 126] on button "Select" at bounding box center [777, 122] width 199 height 16
click at [708, 89] on span "Configuration" at bounding box center [698, 89] width 47 height 12
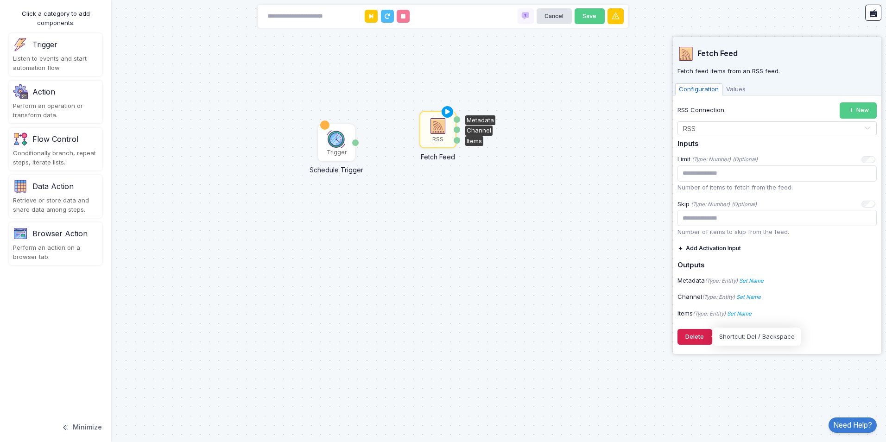
click at [707, 340] on button "Delete" at bounding box center [695, 337] width 35 height 16
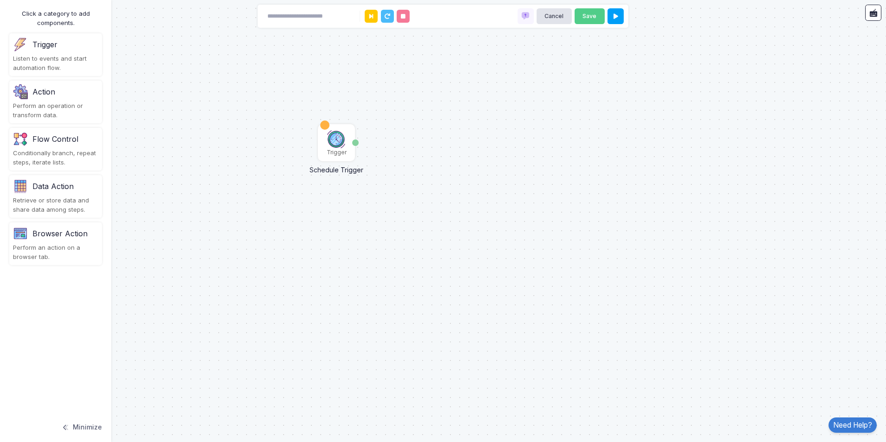
click at [68, 100] on div "Action Perform an operation or transform data." at bounding box center [55, 102] width 93 height 43
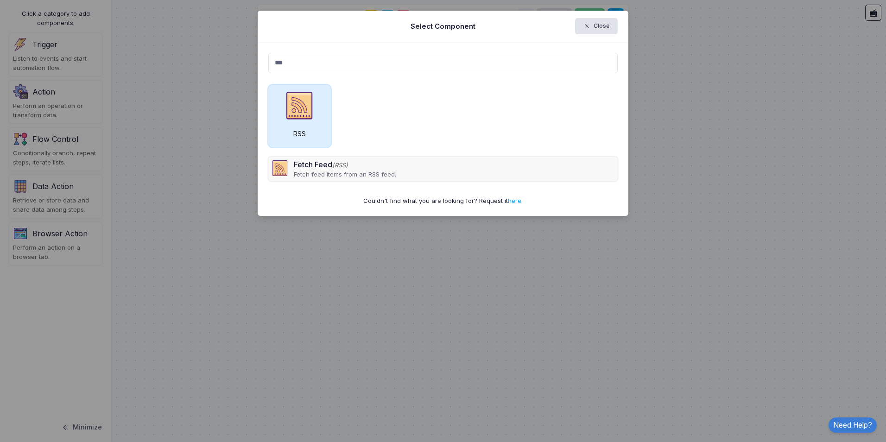
type input "***"
click at [291, 126] on div "RSS" at bounding box center [299, 116] width 63 height 63
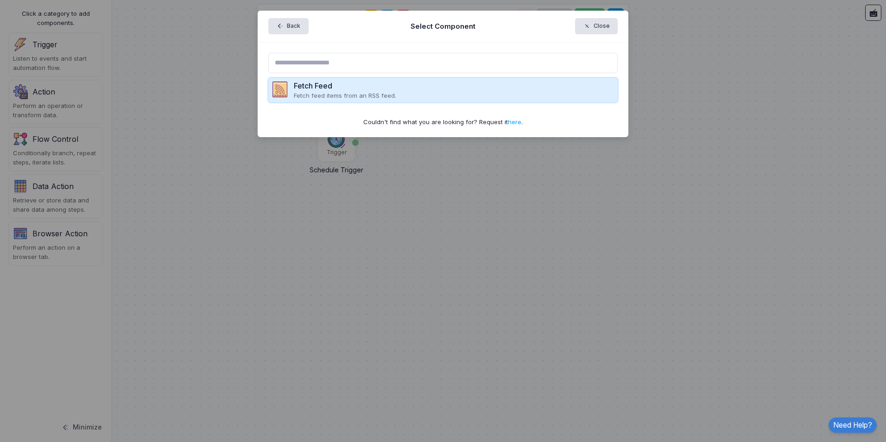
click at [497, 85] on div "Fetch Feed Fetch feed items from an RSS feed." at bounding box center [443, 90] width 350 height 25
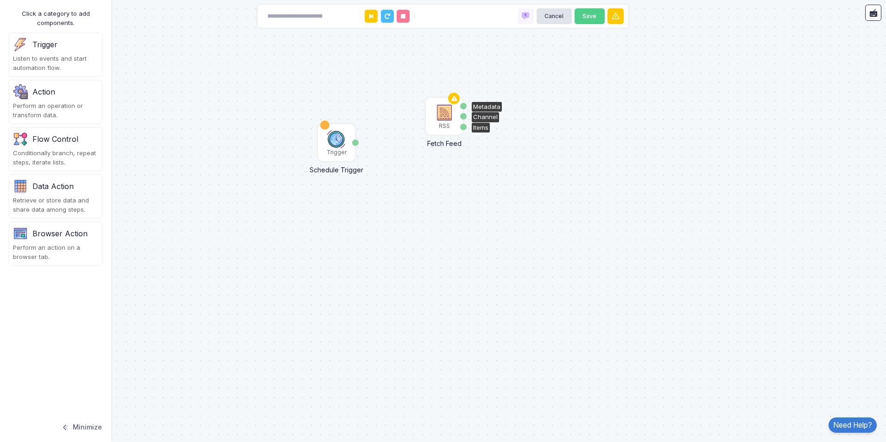
click at [445, 116] on img at bounding box center [444, 112] width 19 height 19
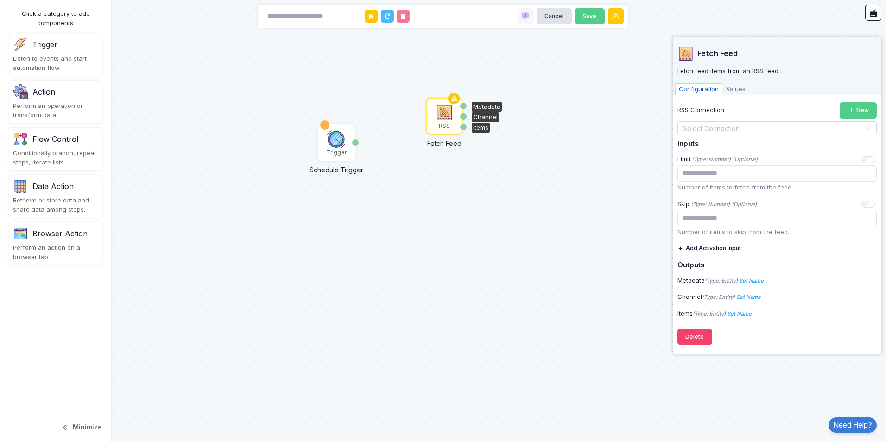
click at [445, 116] on img at bounding box center [444, 112] width 19 height 19
click at [702, 250] on button "Add Activation Input" at bounding box center [710, 249] width 64 height 16
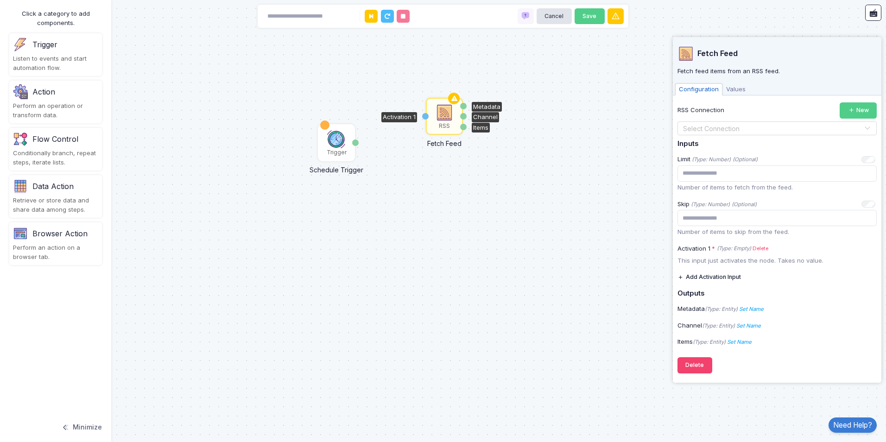
click at [707, 272] on button "Add Activation Input" at bounding box center [710, 277] width 64 height 16
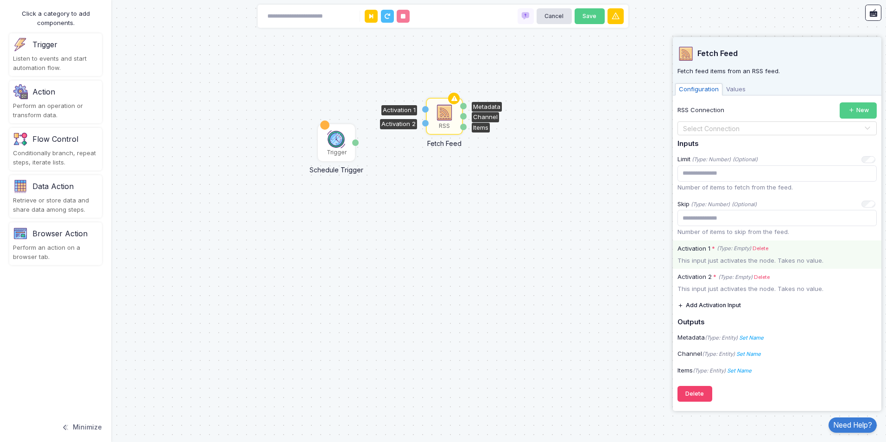
click at [742, 255] on div "Activation 1 * (Type: Empty) Delete This input just activates the node. Takes n…" at bounding box center [777, 255] width 209 height 29
click at [763, 250] on link "Delete" at bounding box center [761, 249] width 16 height 8
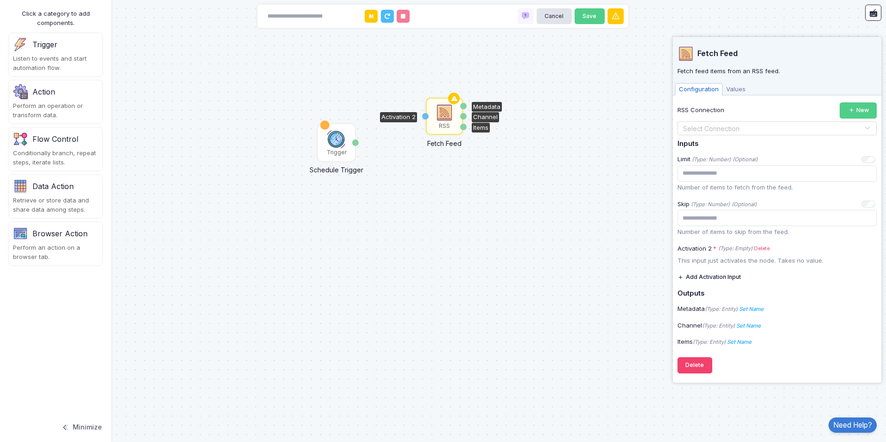
click at [763, 250] on link "Delete" at bounding box center [762, 249] width 16 height 8
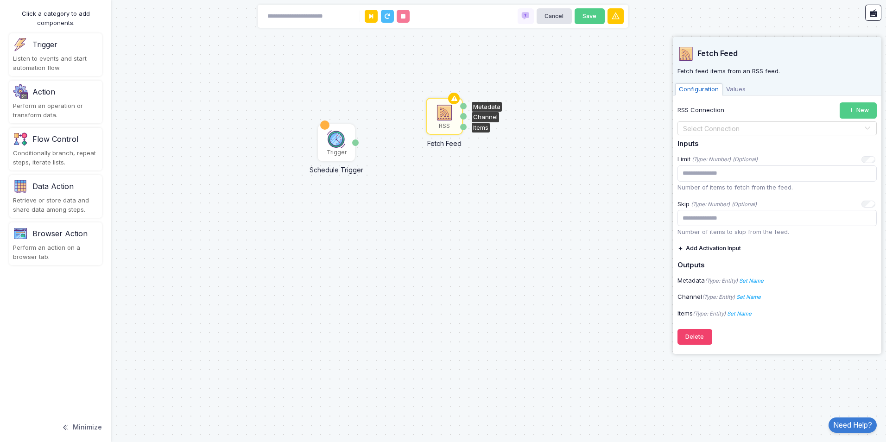
click at [745, 86] on span "Values" at bounding box center [736, 89] width 27 height 12
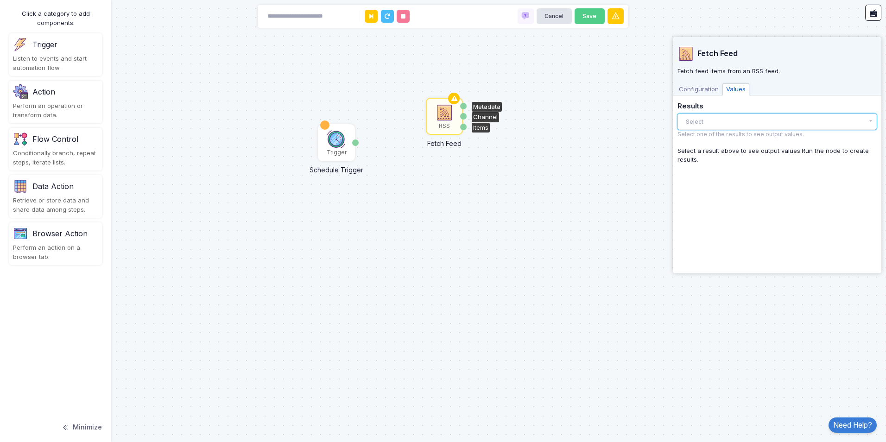
click at [728, 121] on button "Select" at bounding box center [777, 122] width 199 height 16
click at [706, 95] on span "Configuration" at bounding box center [698, 89] width 47 height 12
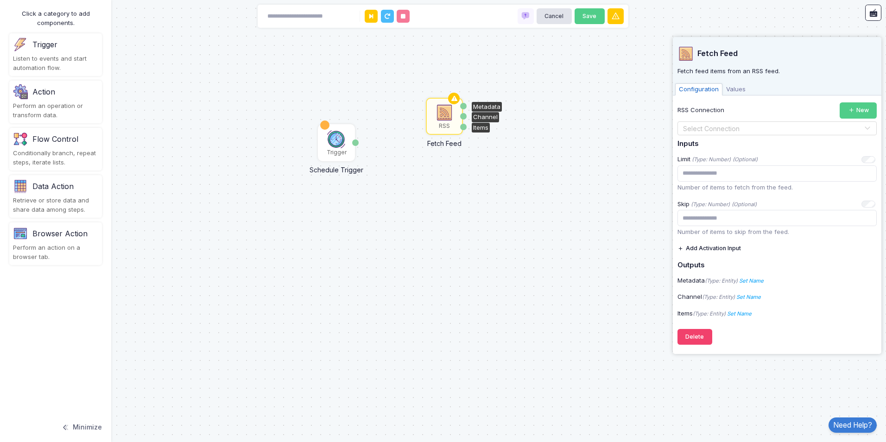
click at [707, 122] on div "Select Connection" at bounding box center [777, 128] width 199 height 14
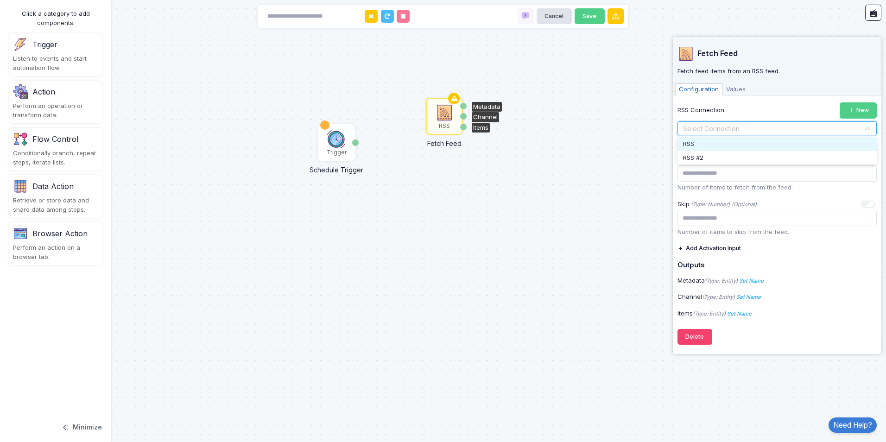
click at [707, 143] on div "RSS" at bounding box center [777, 144] width 199 height 14
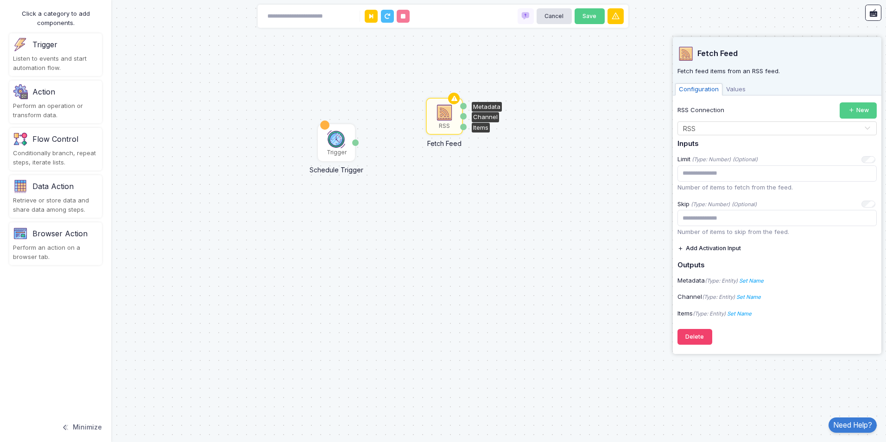
click at [741, 89] on span "Values" at bounding box center [736, 89] width 27 height 12
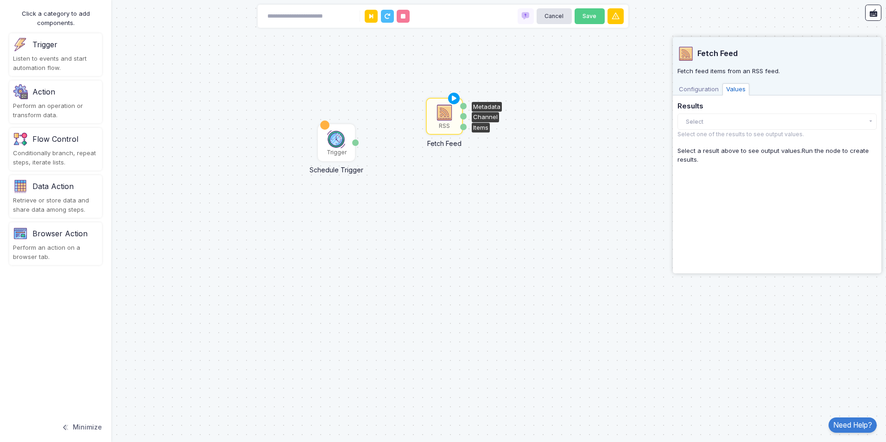
click at [718, 155] on div "Select a result above to see output values. Run the node to create results." at bounding box center [777, 155] width 199 height 18
click at [706, 90] on span "Configuration" at bounding box center [698, 89] width 47 height 12
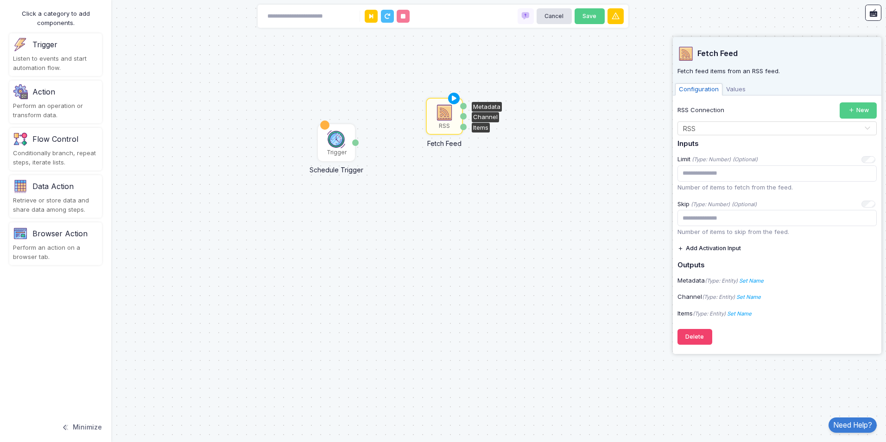
click at [585, 194] on div "Trigger Schedule Trigger Date RSS Fetch Feed Metadata Channel Items" at bounding box center [443, 221] width 886 height 442
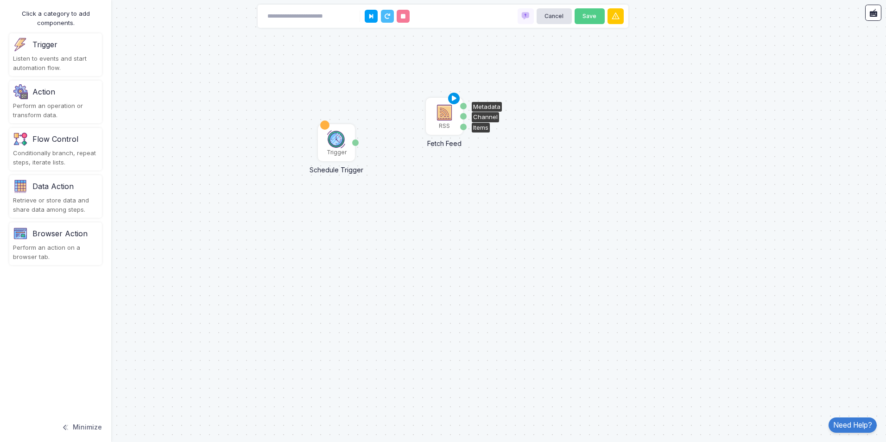
click at [456, 99] on icon at bounding box center [454, 98] width 11 height 13
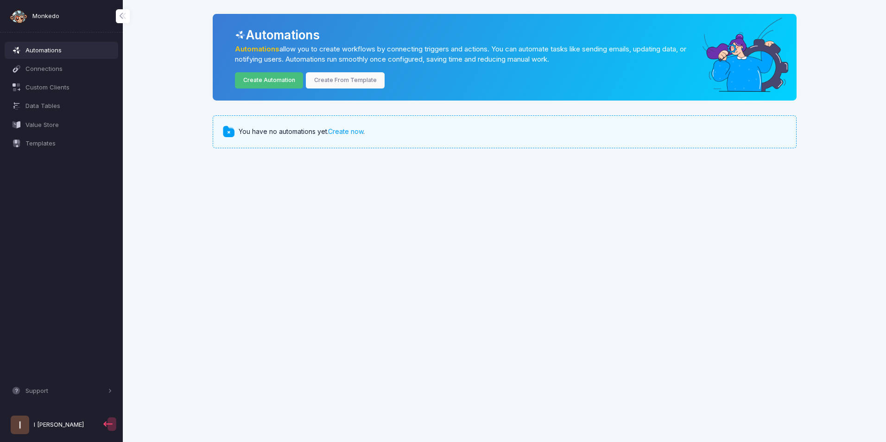
click at [272, 81] on link "Create Automation" at bounding box center [269, 80] width 68 height 16
click at [263, 82] on link "Create Automation" at bounding box center [269, 80] width 68 height 16
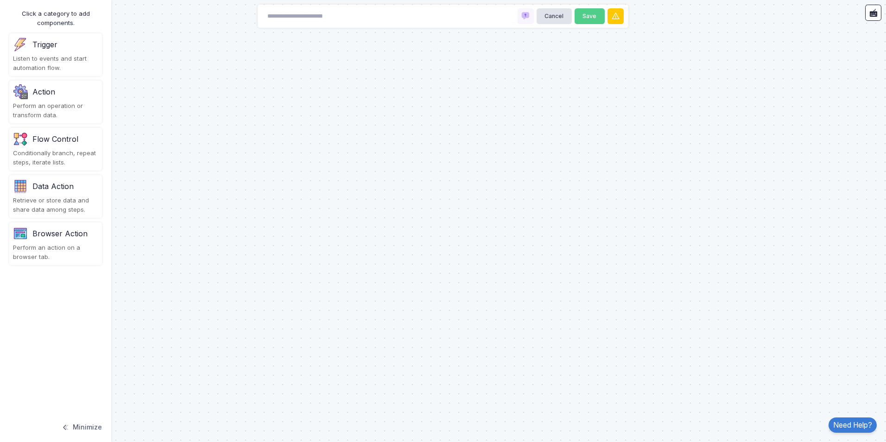
click at [68, 62] on div "Listen to events and start automation flow." at bounding box center [55, 63] width 85 height 18
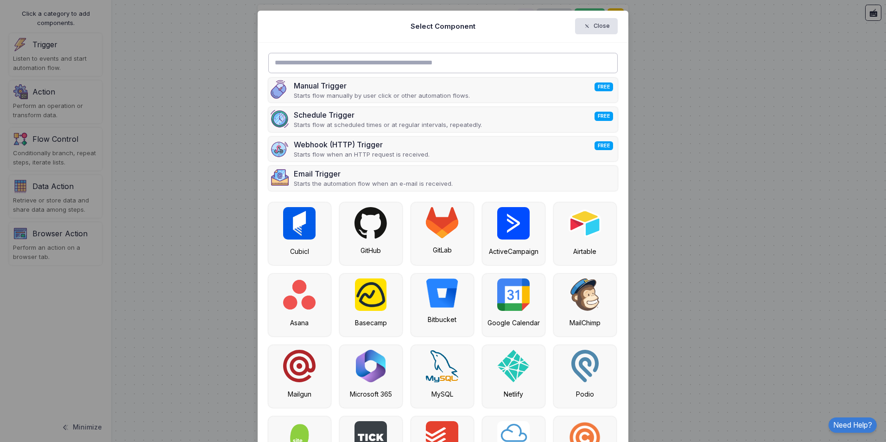
click at [387, 60] on input "text" at bounding box center [443, 63] width 350 height 20
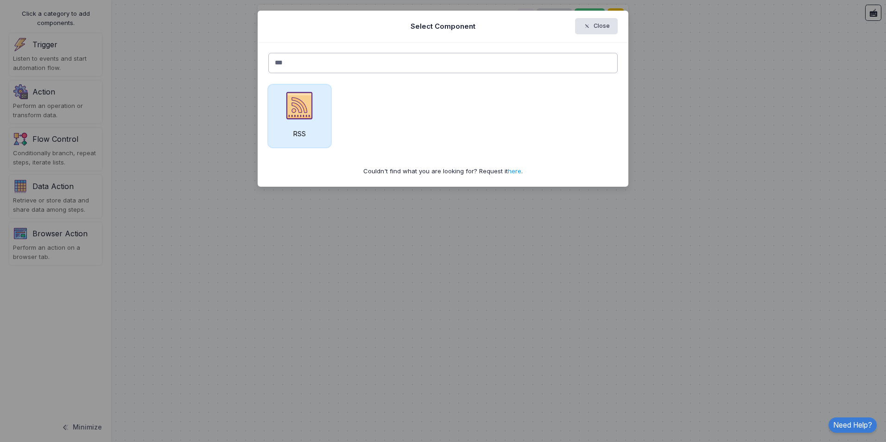
type input "***"
click at [313, 117] on img at bounding box center [299, 105] width 32 height 32
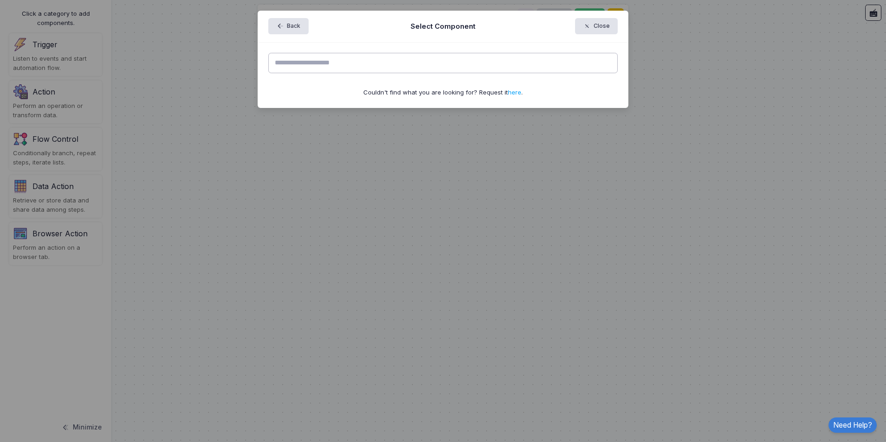
click at [398, 70] on input "text" at bounding box center [443, 63] width 350 height 20
paste input "**********"
click at [417, 64] on input "**********" at bounding box center [443, 63] width 350 height 20
drag, startPoint x: 417, startPoint y: 64, endPoint x: 248, endPoint y: 61, distance: 169.2
click at [248, 61] on ngb-modal-window "**********" at bounding box center [443, 221] width 886 height 442
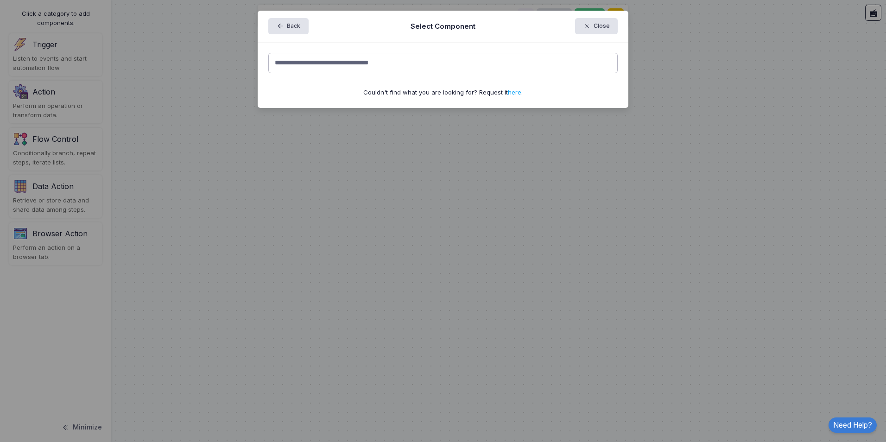
click at [435, 62] on input "**********" at bounding box center [443, 63] width 350 height 20
click at [488, 73] on input "**********" at bounding box center [443, 63] width 350 height 20
drag, startPoint x: 456, startPoint y: 66, endPoint x: 209, endPoint y: 39, distance: 249.1
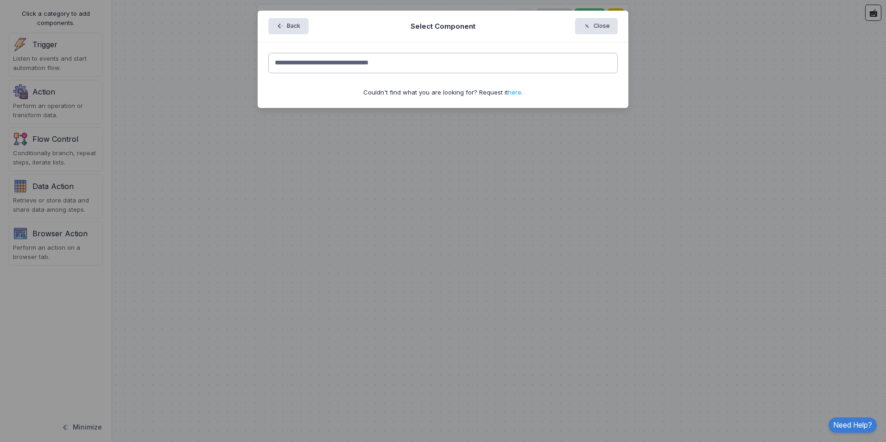
click at [153, 53] on ngb-modal-window "**********" at bounding box center [443, 221] width 886 height 442
click at [401, 72] on input "**********" at bounding box center [443, 63] width 350 height 20
drag, startPoint x: 359, startPoint y: 69, endPoint x: 140, endPoint y: 56, distance: 219.2
click at [142, 56] on ngb-modal-window "**********" at bounding box center [443, 221] width 886 height 442
paste input "text"
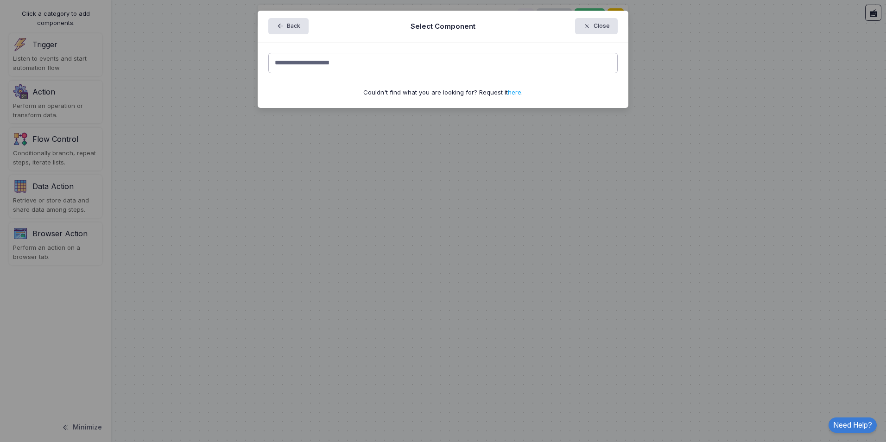
type input "**********"
click at [601, 19] on button "Close" at bounding box center [596, 26] width 43 height 16
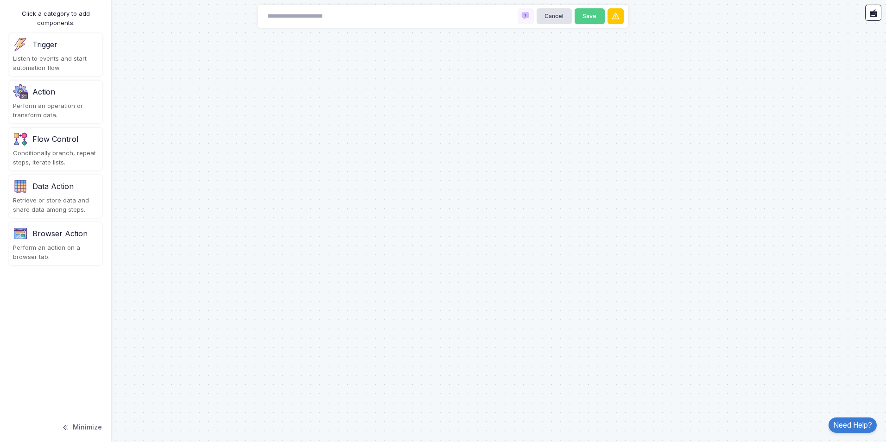
click at [39, 104] on div "Perform an operation or transform data." at bounding box center [55, 111] width 85 height 18
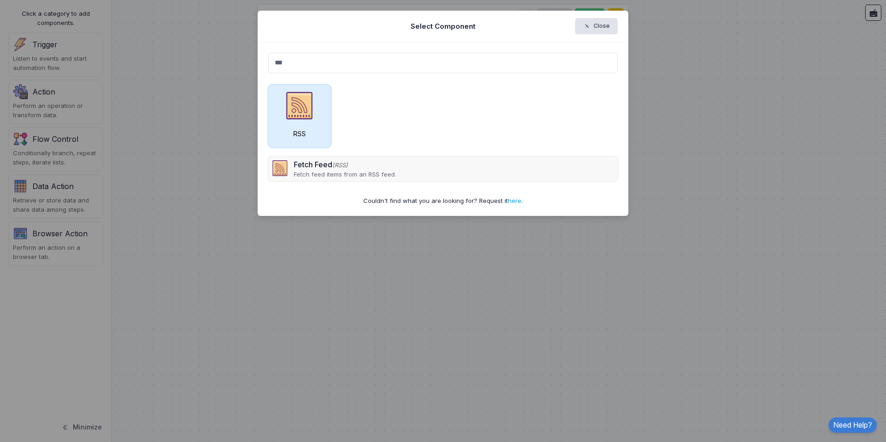
type input "***"
click at [298, 124] on div "RSS" at bounding box center [299, 116] width 63 height 63
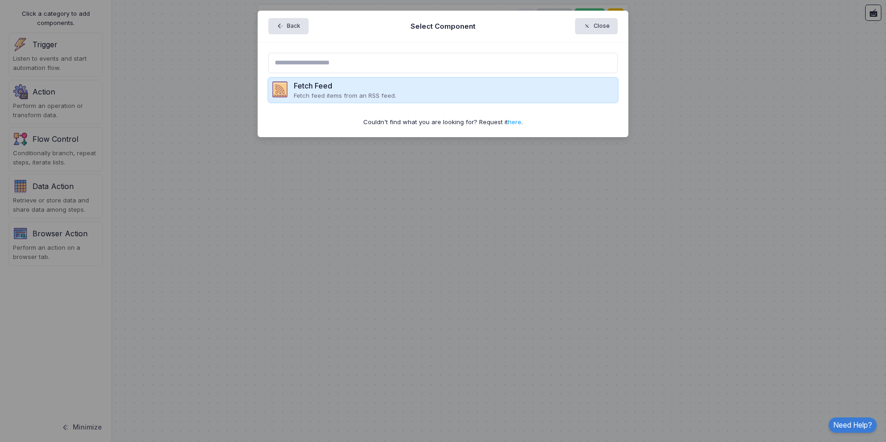
click at [353, 91] on p "Fetch feed items from an RSS feed." at bounding box center [345, 95] width 102 height 9
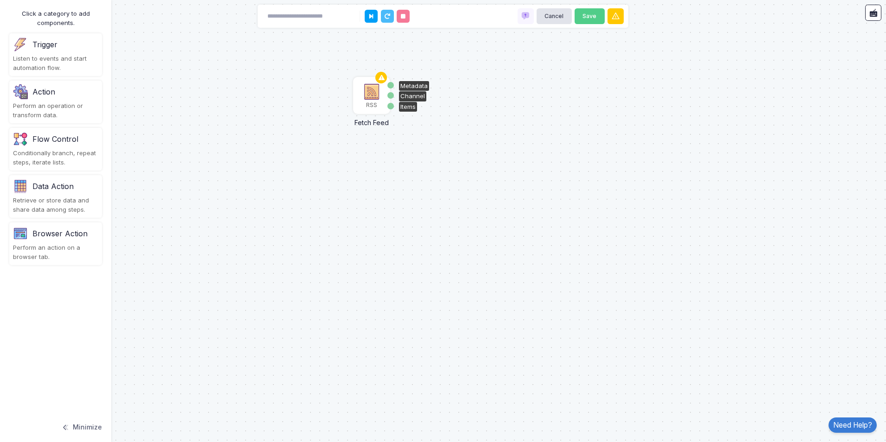
click at [372, 95] on img at bounding box center [372, 92] width 19 height 19
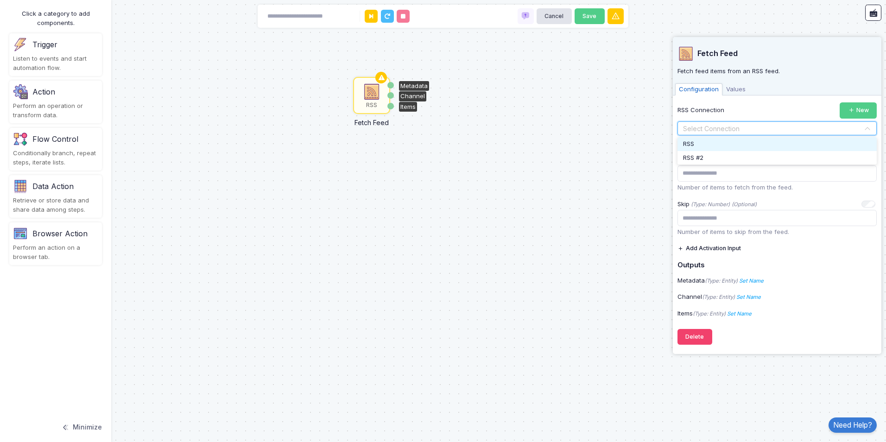
click at [712, 128] on input "text" at bounding box center [768, 129] width 171 height 10
click at [702, 146] on div "RSS" at bounding box center [777, 144] width 199 height 14
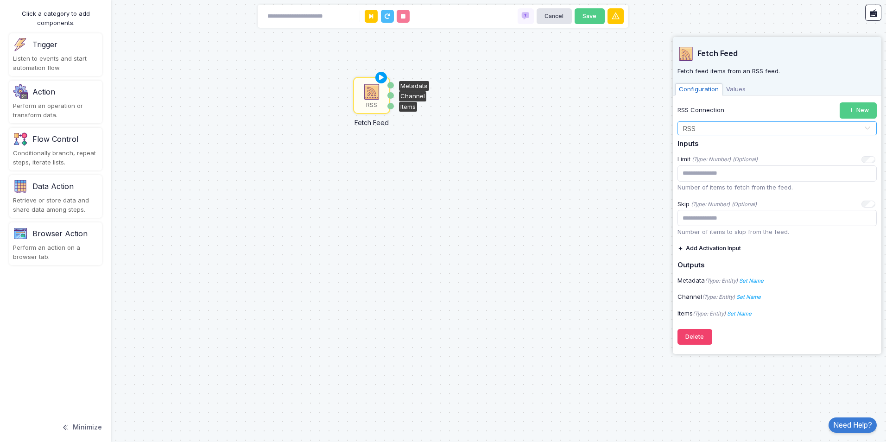
click at [740, 91] on span "Values" at bounding box center [736, 89] width 27 height 12
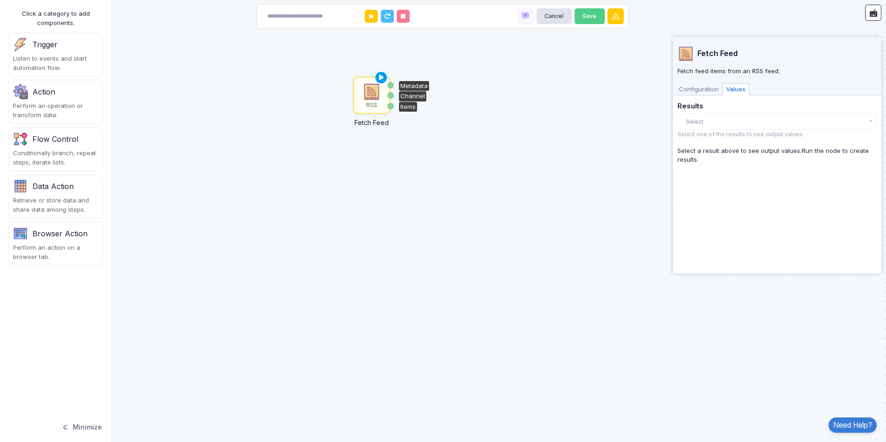
click at [700, 91] on span "Configuration" at bounding box center [698, 89] width 47 height 12
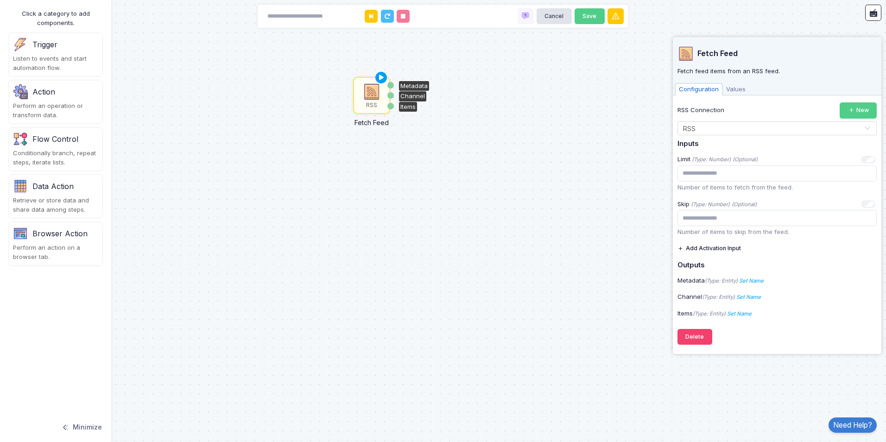
click at [43, 89] on div "Action" at bounding box center [43, 91] width 23 height 11
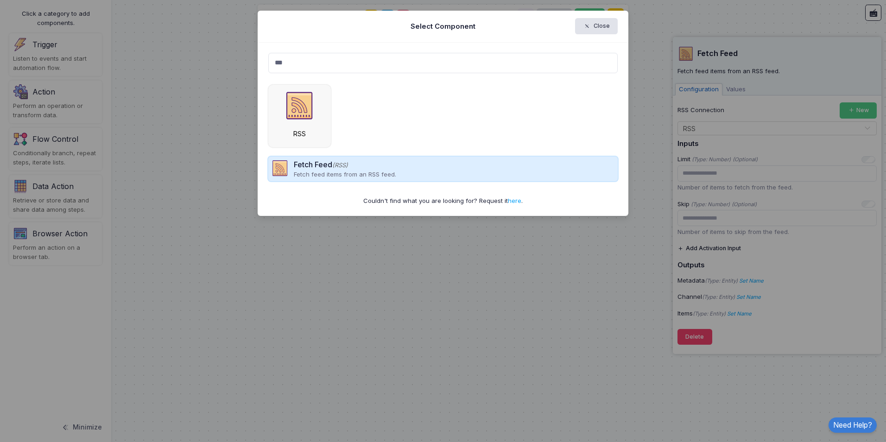
type input "***"
click at [329, 176] on p "Fetch feed items from an RSS feed." at bounding box center [345, 174] width 102 height 9
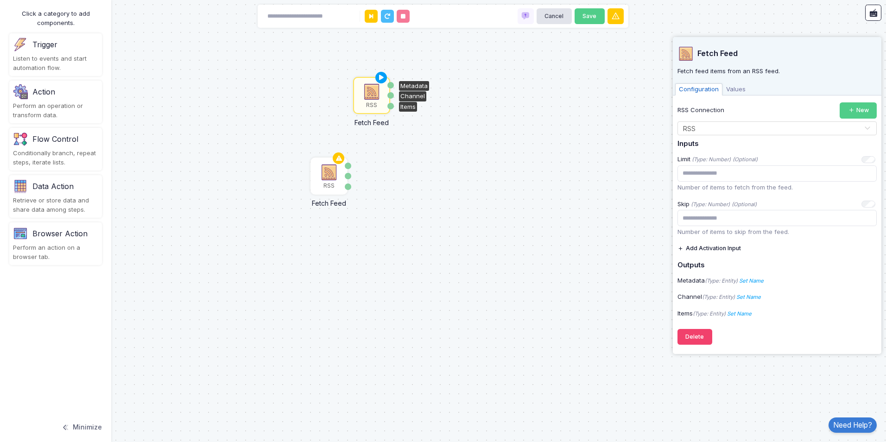
click at [329, 176] on img at bounding box center [329, 172] width 19 height 19
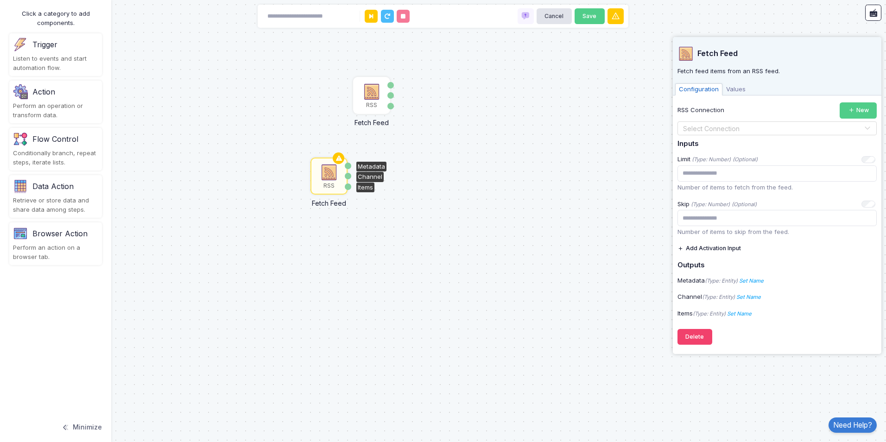
click at [329, 176] on img at bounding box center [329, 172] width 19 height 19
click at [368, 97] on img at bounding box center [372, 92] width 19 height 19
click at [327, 175] on img at bounding box center [329, 172] width 19 height 19
click at [377, 95] on img at bounding box center [372, 92] width 19 height 19
click at [329, 181] on img at bounding box center [329, 172] width 19 height 19
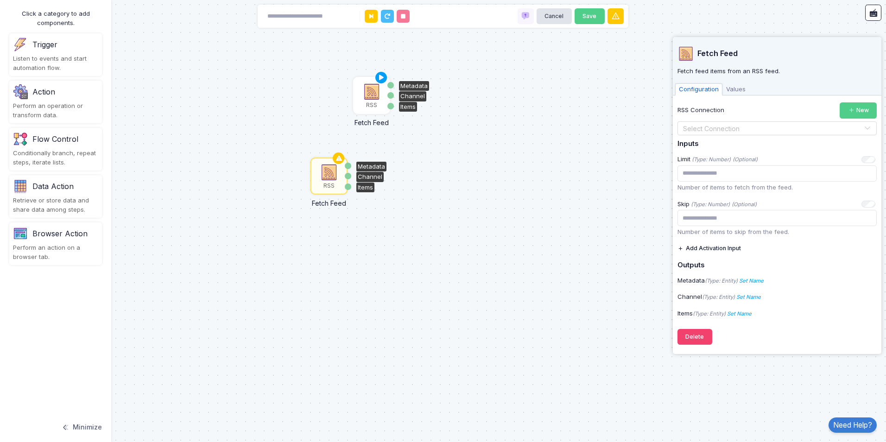
click at [381, 108] on div "RSS" at bounding box center [371, 95] width 35 height 35
click at [722, 129] on input "text" at bounding box center [768, 129] width 171 height 10
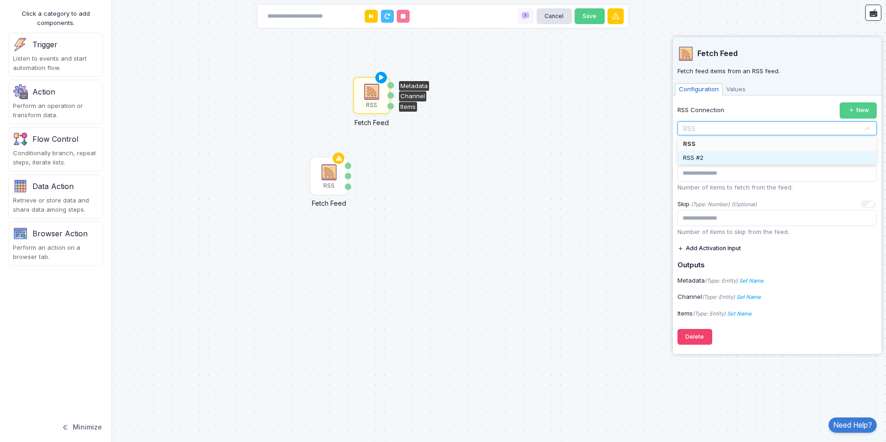
click at [705, 154] on div "RSS #2" at bounding box center [777, 158] width 199 height 14
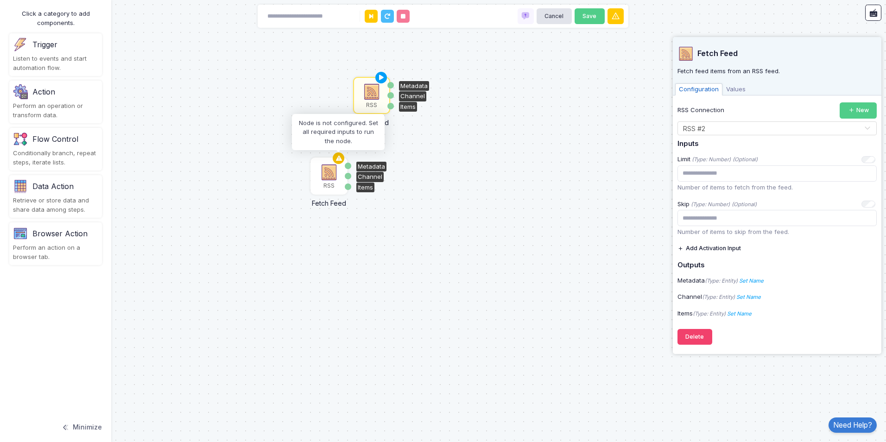
click at [334, 163] on icon at bounding box center [338, 158] width 11 height 13
click at [334, 168] on img at bounding box center [329, 172] width 19 height 19
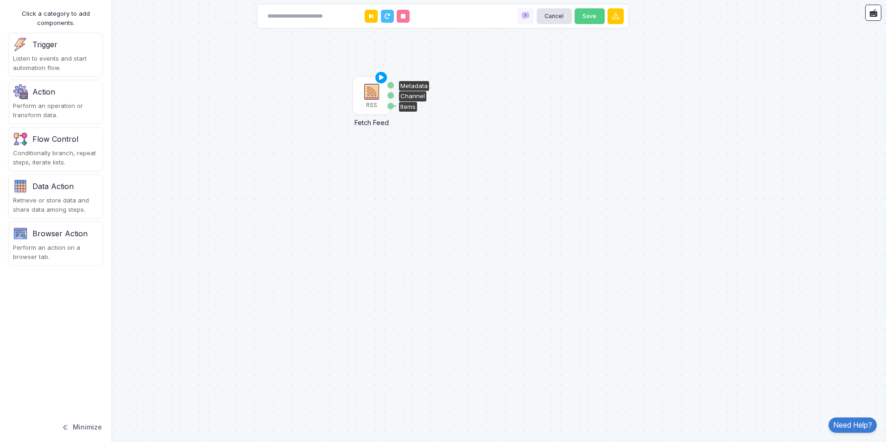
click at [388, 106] on div "Items" at bounding box center [391, 106] width 6 height 6
click at [376, 108] on div "RSS" at bounding box center [371, 105] width 11 height 8
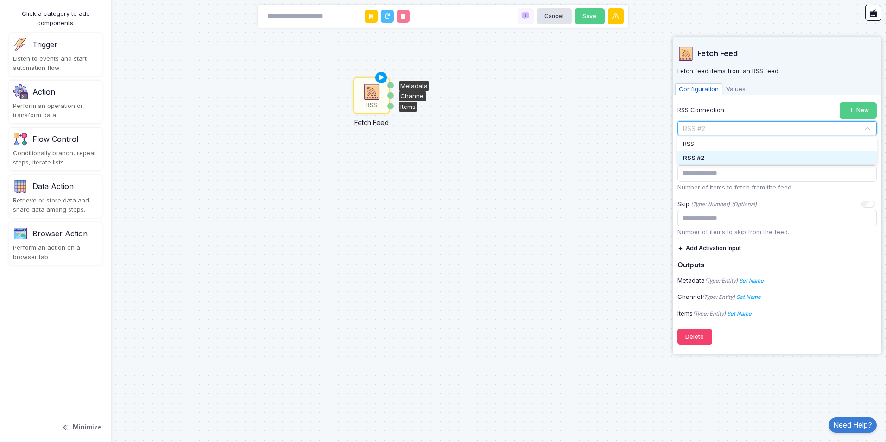
click at [707, 130] on input "text" at bounding box center [768, 129] width 171 height 10
click at [703, 144] on div "RSS" at bounding box center [777, 144] width 199 height 14
click at [492, 204] on div "RSS Fetch Feed Metadata Channel Items" at bounding box center [443, 221] width 886 height 442
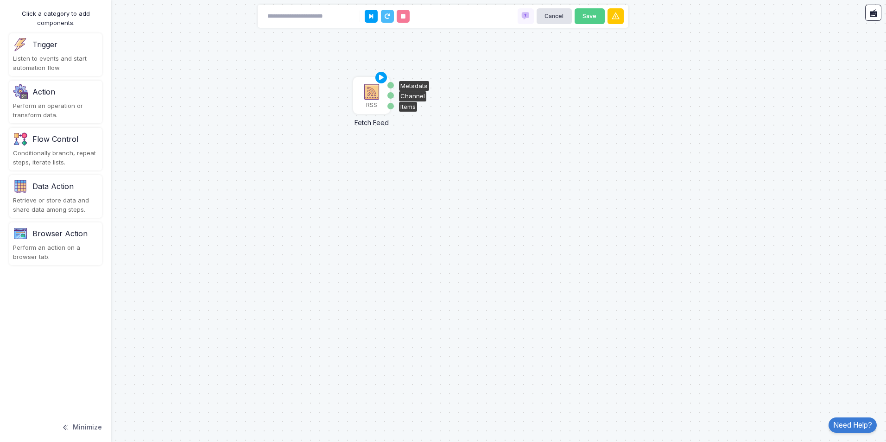
click at [369, 99] on img at bounding box center [372, 92] width 19 height 19
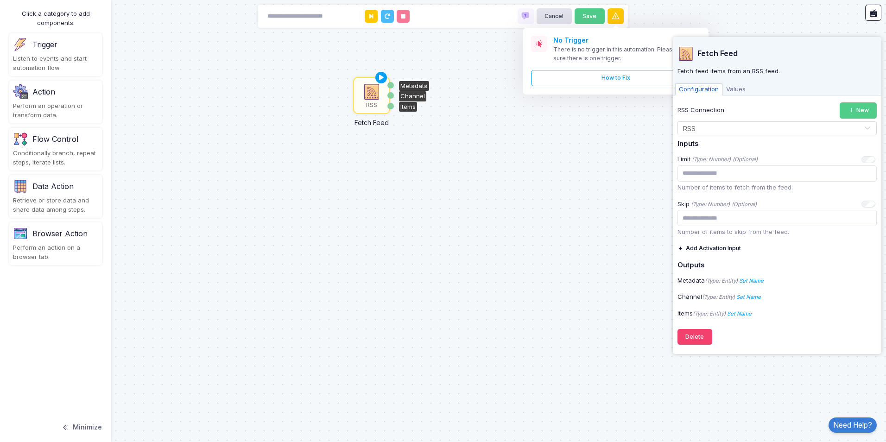
click at [571, 190] on div "RSS Fetch Feed Metadata Channel Items" at bounding box center [443, 221] width 886 height 442
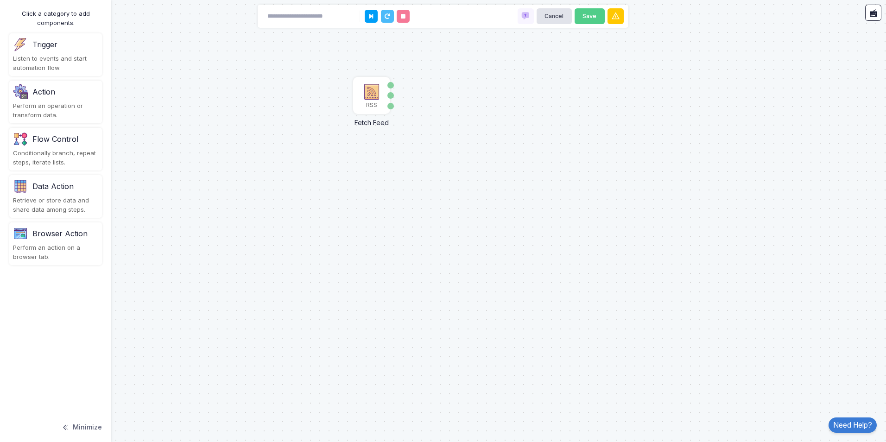
click at [67, 96] on div "Action" at bounding box center [55, 91] width 85 height 15
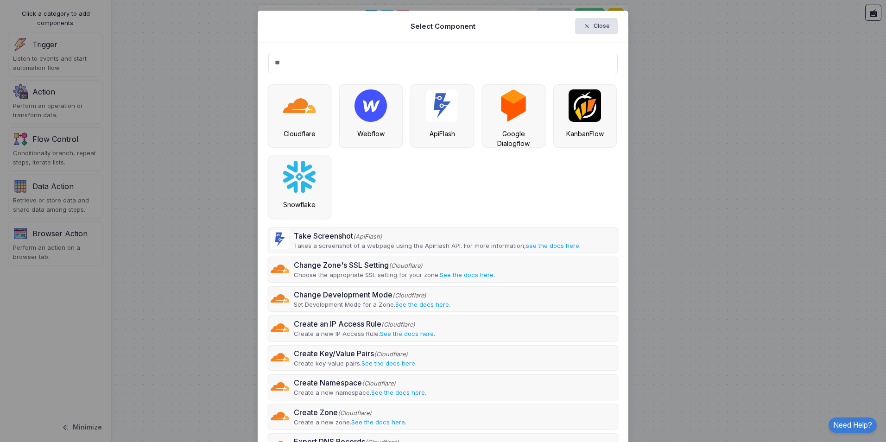
type input "*"
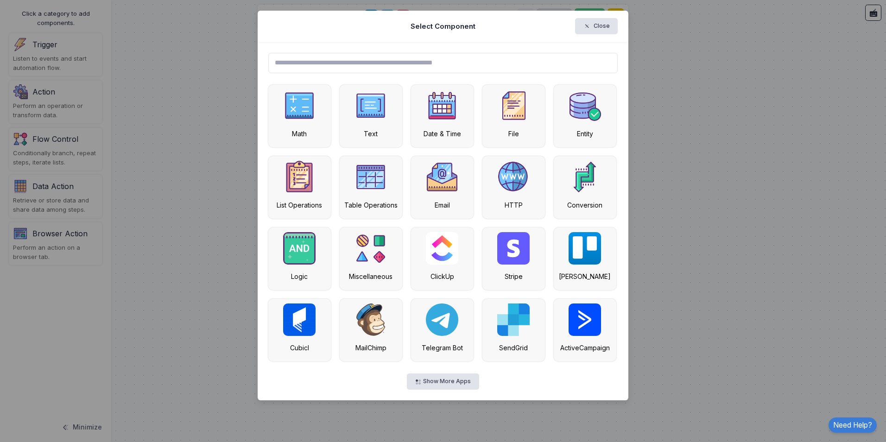
click at [161, 121] on ngb-modal-window "Select Component Close Math Text Date & Time File Entity List Operations Table …" at bounding box center [443, 221] width 886 height 442
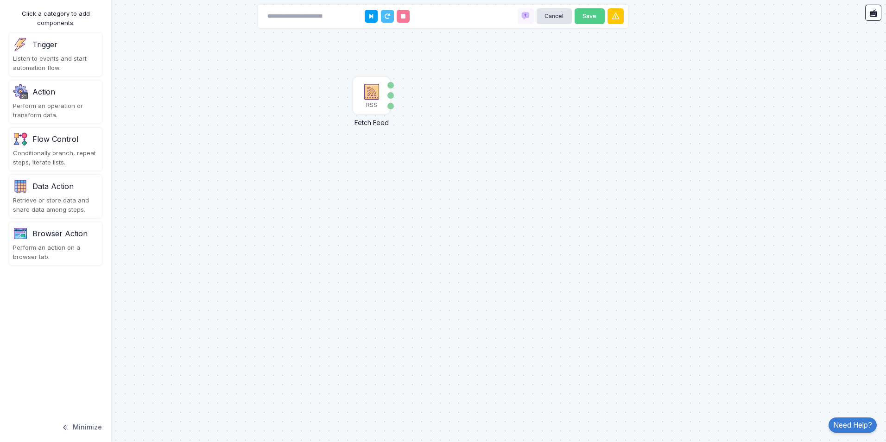
click at [77, 151] on div "Conditionally branch, repeat steps, iterate lists." at bounding box center [55, 158] width 85 height 18
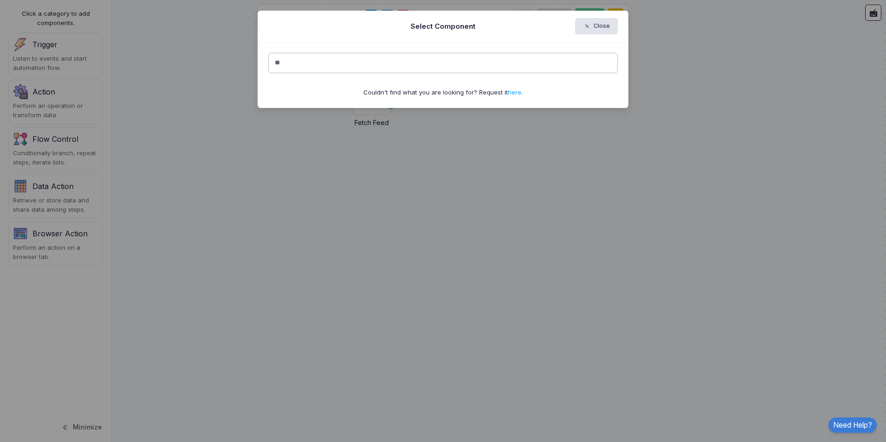
type input "*"
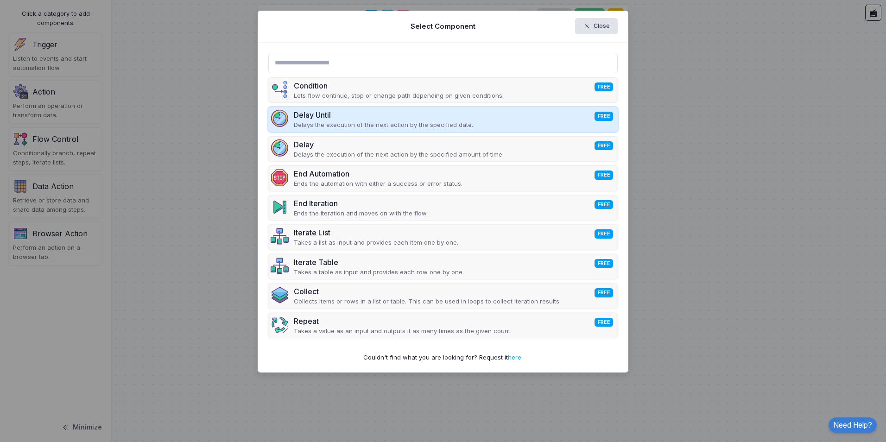
click at [400, 115] on div "Delay Until FREE" at bounding box center [383, 114] width 179 height 11
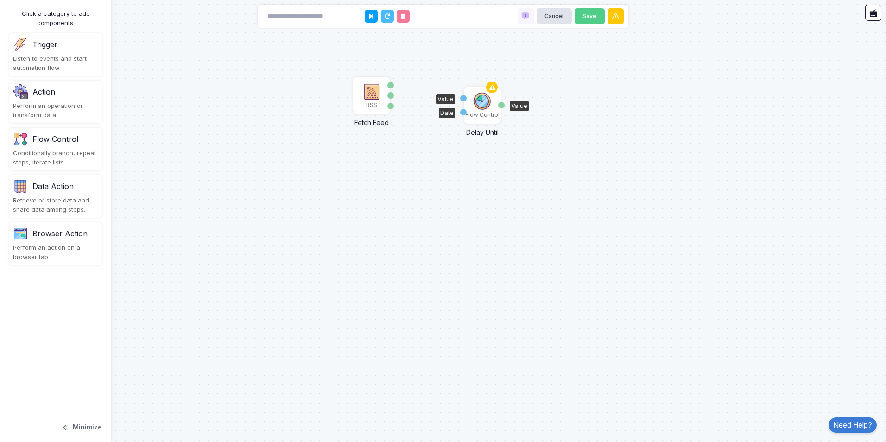
click at [483, 105] on img at bounding box center [482, 101] width 19 height 19
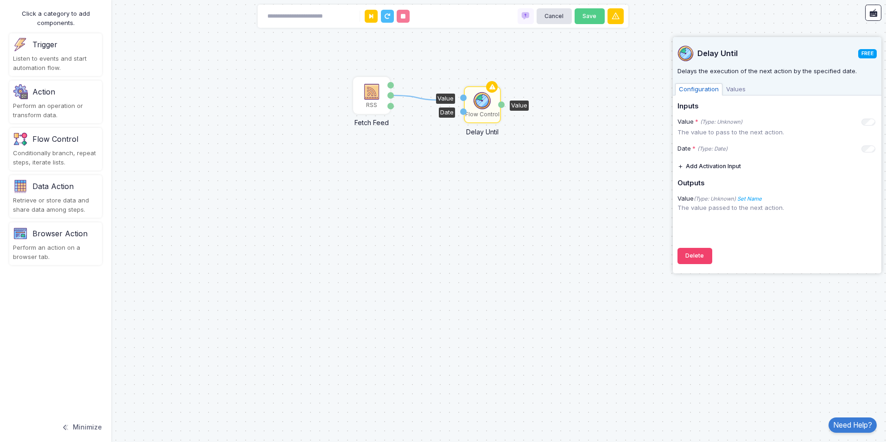
drag, startPoint x: 391, startPoint y: 95, endPoint x: 445, endPoint y: 100, distance: 54.0
click at [0, 0] on div "1 RSS Fetch Feed Metadata Channel Items Flow Control Delay Until Value Date Val…" at bounding box center [0, 0] width 0 height 0
drag, startPoint x: 391, startPoint y: 95, endPoint x: 464, endPoint y: 98, distance: 72.8
click at [0, 0] on div "1 RSS Fetch Feed Metadata Channel Items Flow Control Delay Until Value Date Val…" at bounding box center [0, 0] width 0 height 0
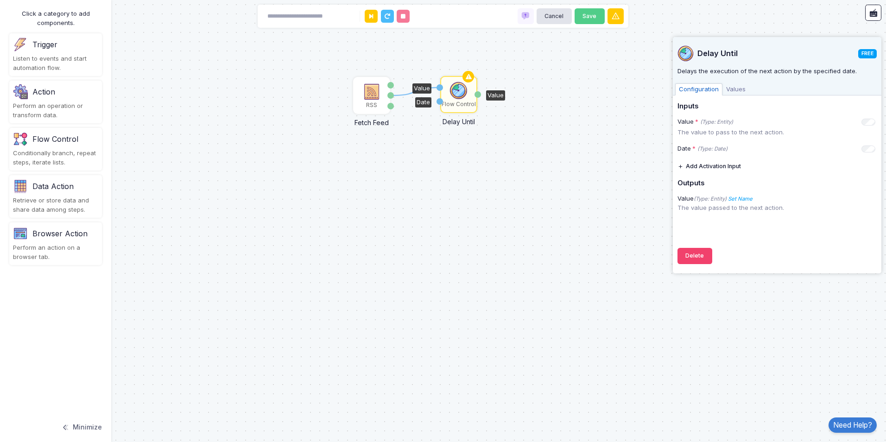
drag, startPoint x: 478, startPoint y: 104, endPoint x: 454, endPoint y: 94, distance: 26.2
click at [454, 94] on img at bounding box center [459, 91] width 19 height 19
click at [370, 105] on div "RSS" at bounding box center [371, 105] width 11 height 8
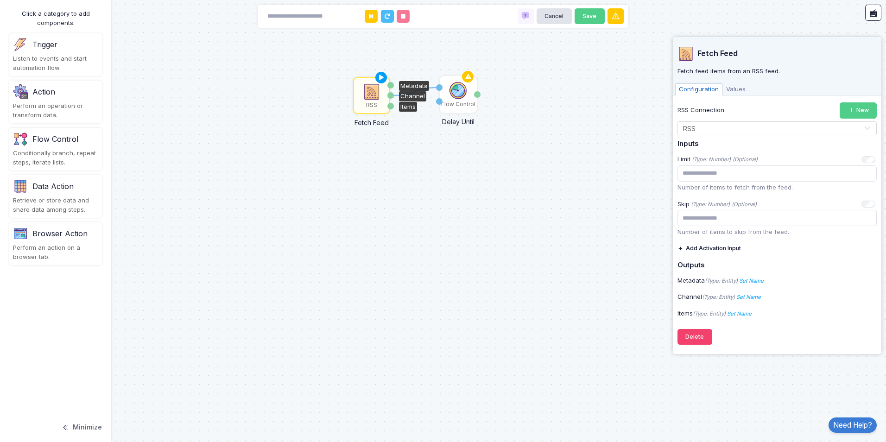
click at [728, 91] on span "Values" at bounding box center [736, 89] width 27 height 12
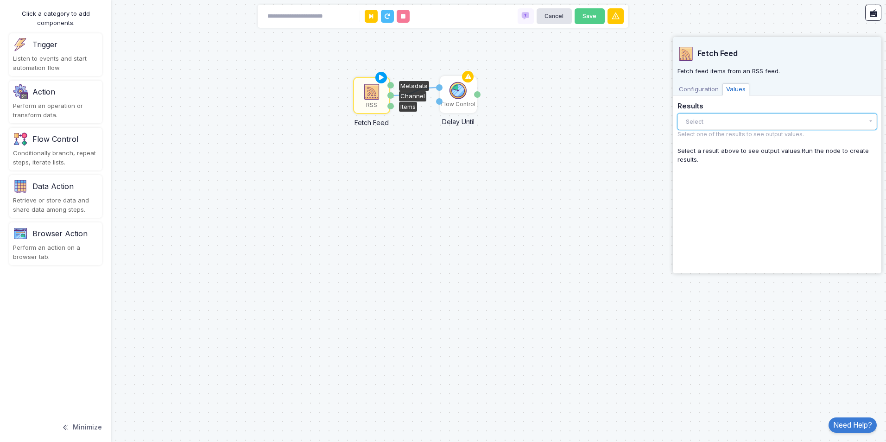
click at [707, 122] on button "Select" at bounding box center [777, 122] width 199 height 16
click at [707, 140] on div "There are no results yet." at bounding box center [777, 141] width 199 height 20
click at [697, 157] on div "Select a result above to see output values. Run the node to create results." at bounding box center [777, 155] width 199 height 18
click at [707, 88] on span "Configuration" at bounding box center [698, 89] width 47 height 12
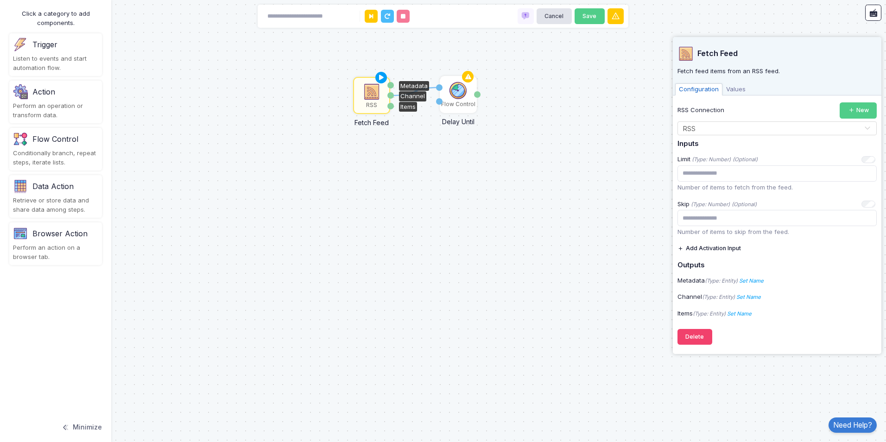
click at [587, 204] on div "1 RSS Fetch Feed Metadata Channel Items Flow Control Delay Until Value Date Val…" at bounding box center [443, 221] width 886 height 442
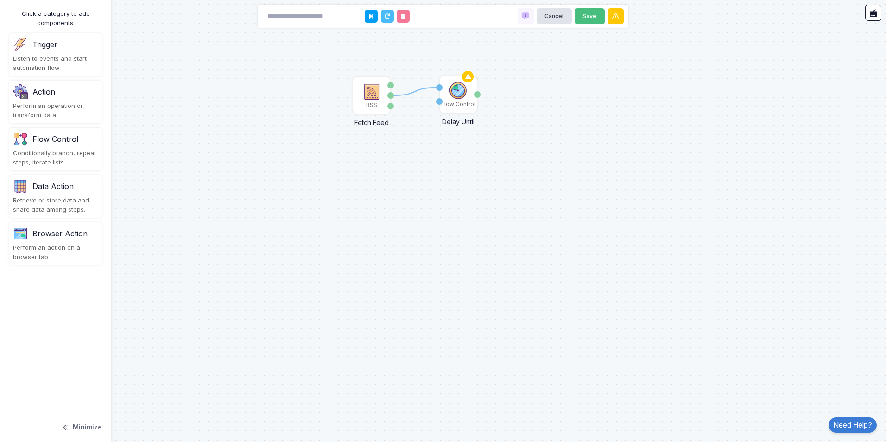
click at [589, 24] on button "Save" at bounding box center [590, 16] width 30 height 16
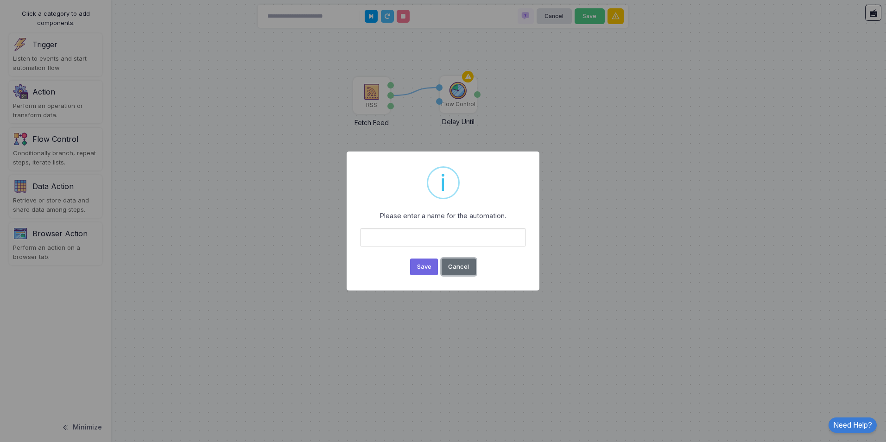
click at [457, 265] on button "Cancel" at bounding box center [459, 267] width 34 height 17
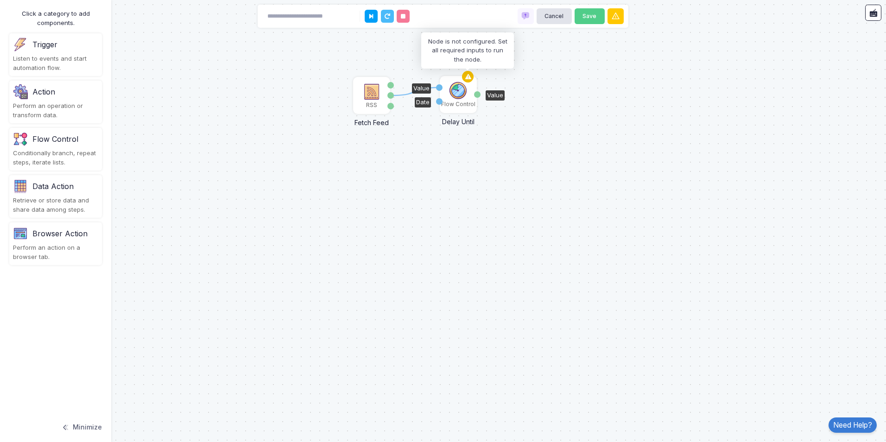
click at [473, 79] on icon at bounding box center [468, 76] width 11 height 13
click at [450, 108] on div "Flow Control" at bounding box center [458, 104] width 34 height 8
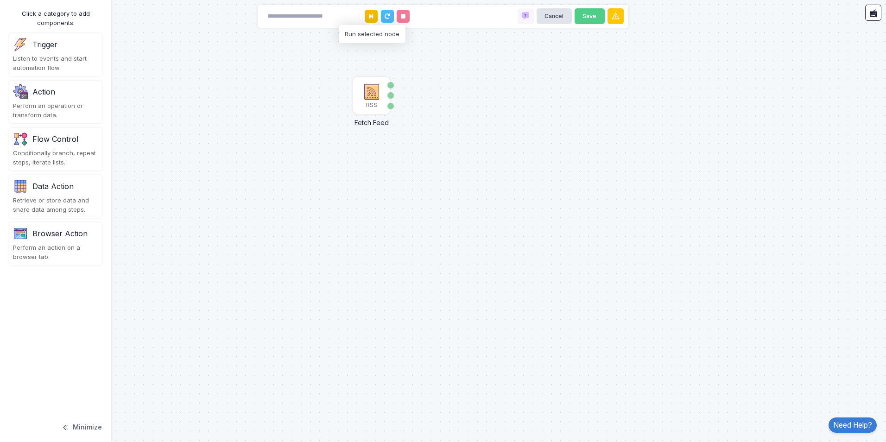
click at [372, 18] on icon at bounding box center [371, 16] width 4 height 6
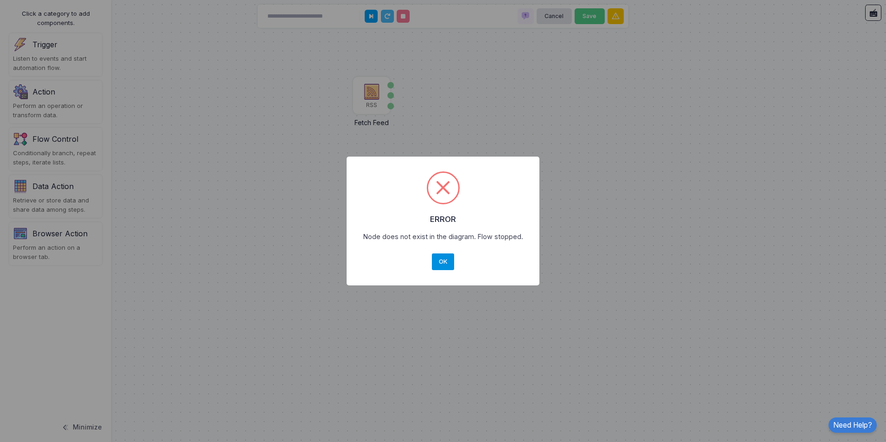
click at [446, 265] on button "OK" at bounding box center [443, 262] width 22 height 17
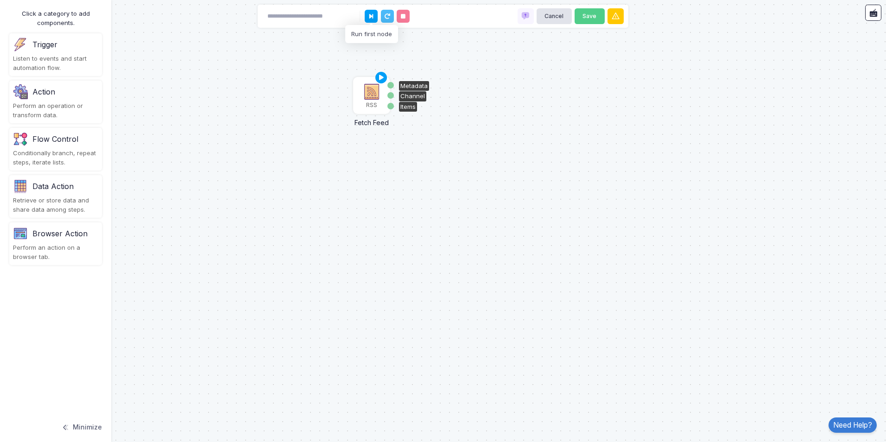
click at [377, 105] on div "RSS" at bounding box center [371, 105] width 11 height 8
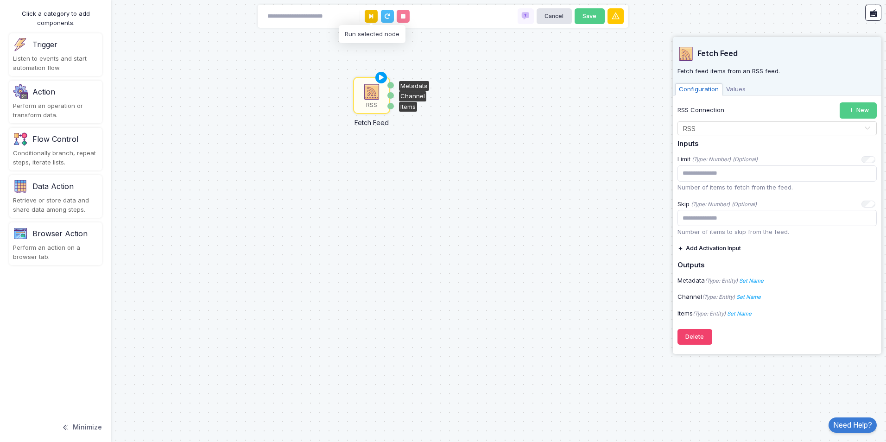
click at [377, 18] on button at bounding box center [371, 16] width 13 height 13
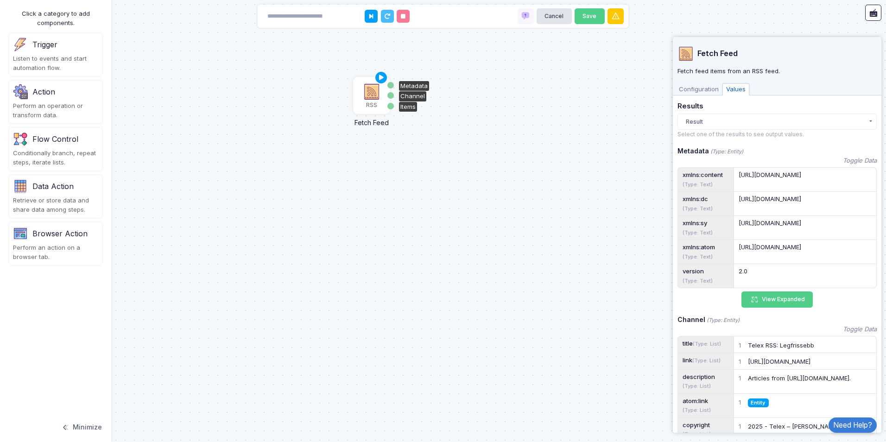
click at [378, 105] on div "RSS" at bounding box center [371, 95] width 35 height 35
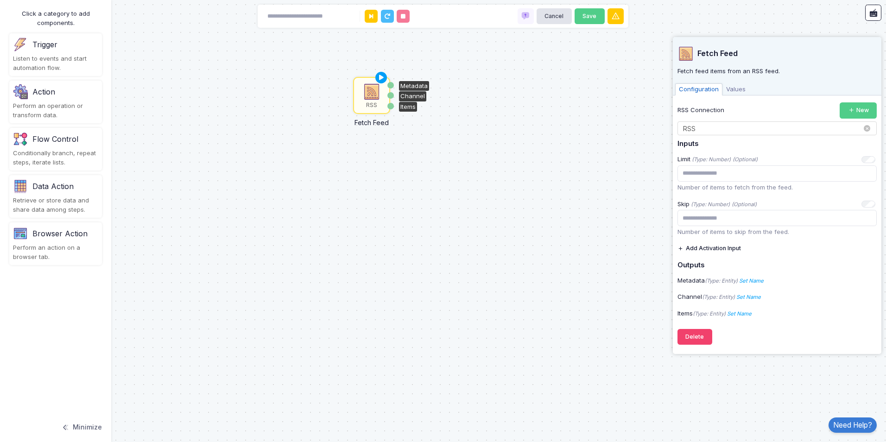
click at [834, 130] on input "text" at bounding box center [768, 129] width 171 height 10
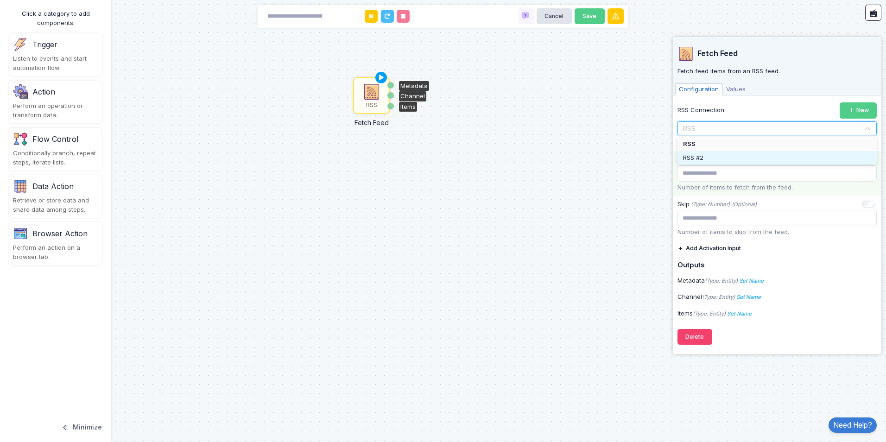
click at [710, 156] on div "RSS #2" at bounding box center [777, 158] width 199 height 14
click at [711, 133] on input "text" at bounding box center [768, 129] width 171 height 10
click at [701, 154] on span "RSS #2" at bounding box center [694, 157] width 22 height 7
click at [720, 128] on input "text" at bounding box center [768, 129] width 171 height 10
drag, startPoint x: 707, startPoint y: 154, endPoint x: 711, endPoint y: 132, distance: 22.6
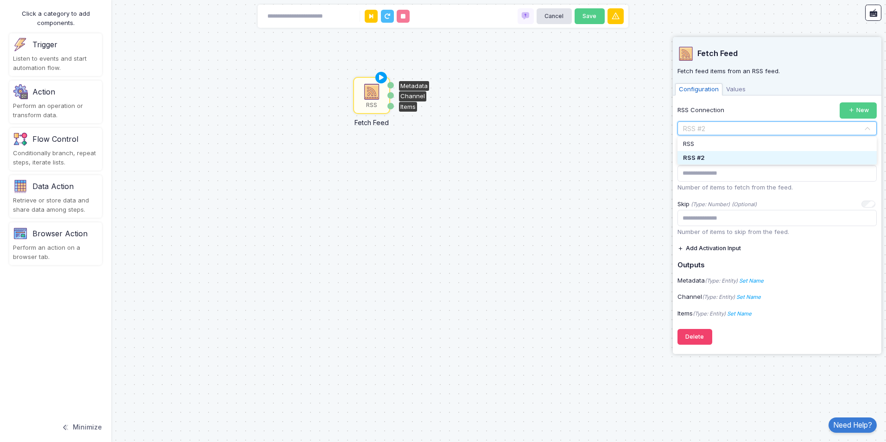
click at [711, 132] on input "text" at bounding box center [768, 129] width 171 height 10
click at [713, 128] on input "text" at bounding box center [768, 129] width 171 height 10
click at [715, 124] on input "text" at bounding box center [768, 129] width 171 height 10
click at [697, 155] on span "RSS #2" at bounding box center [694, 157] width 22 height 7
click at [720, 128] on input "text" at bounding box center [768, 129] width 171 height 10
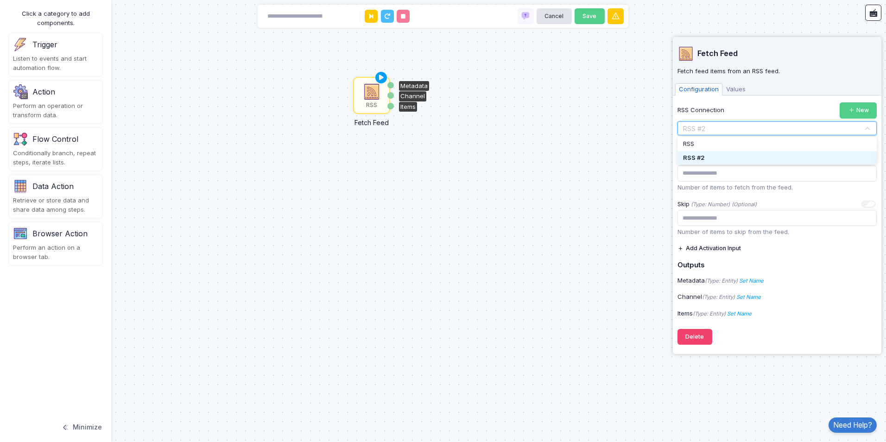
click at [703, 156] on span "RSS #2" at bounding box center [694, 157] width 22 height 7
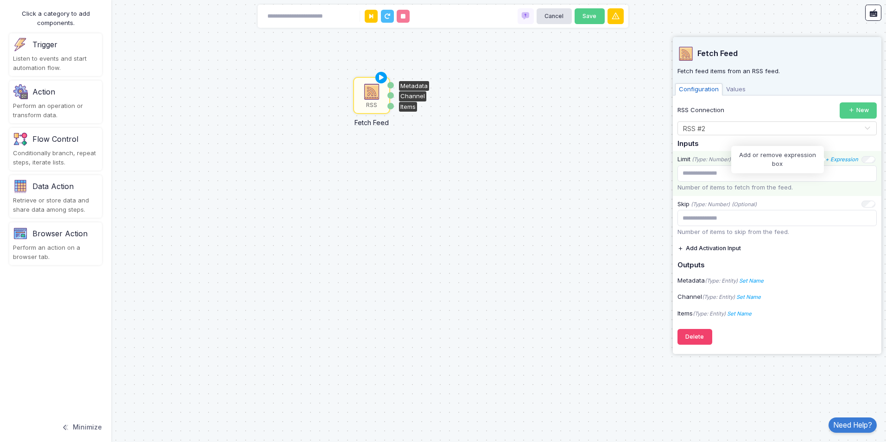
click at [852, 157] on icon "+ Expression" at bounding box center [842, 159] width 33 height 6
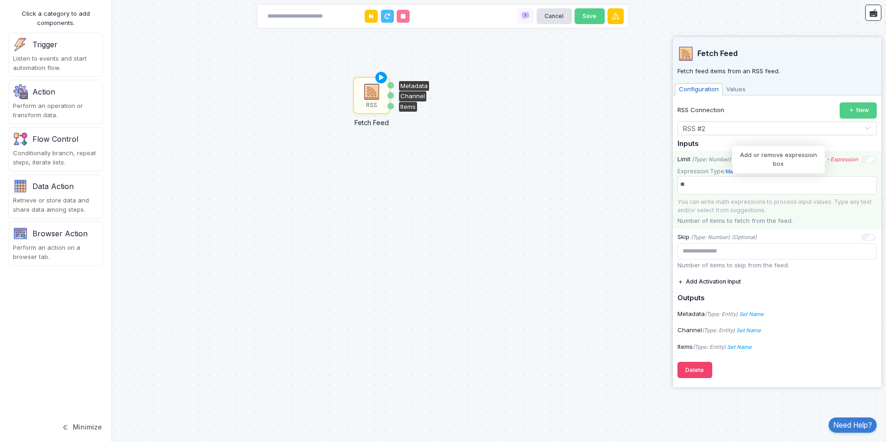
click at [852, 157] on icon "- Expression" at bounding box center [843, 159] width 32 height 6
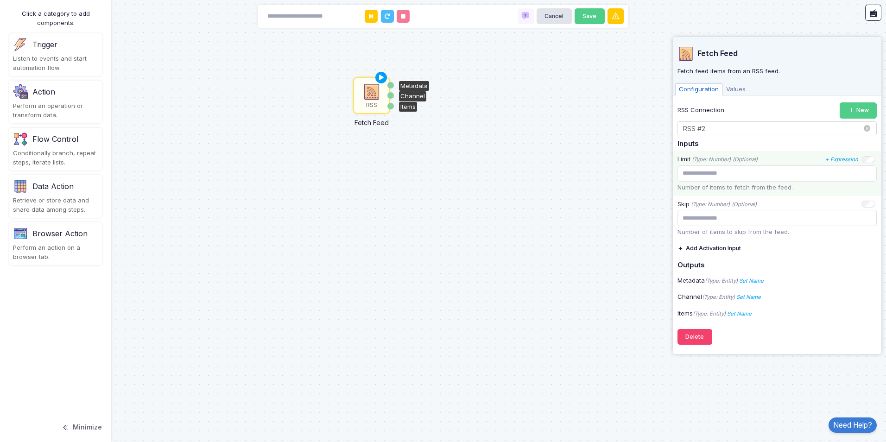
click at [790, 126] on input "text" at bounding box center [768, 129] width 171 height 10
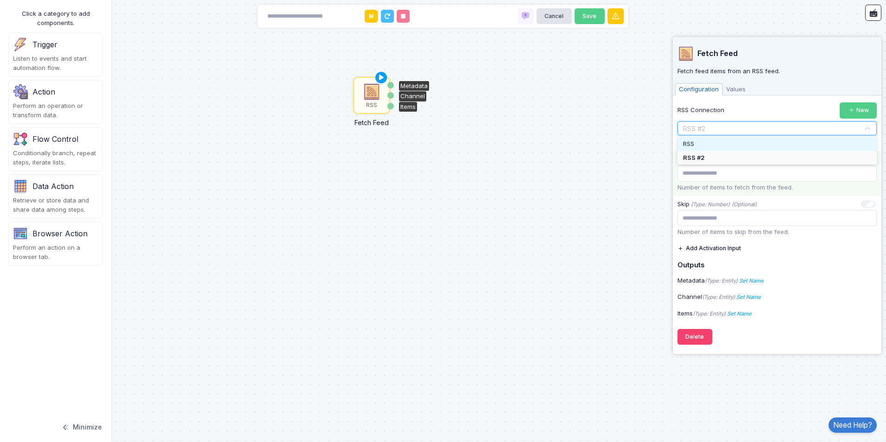
click at [712, 144] on div "RSS" at bounding box center [777, 144] width 199 height 14
click at [601, 149] on div "RSS Fetch Feed Metadata Channel Items" at bounding box center [443, 221] width 886 height 442
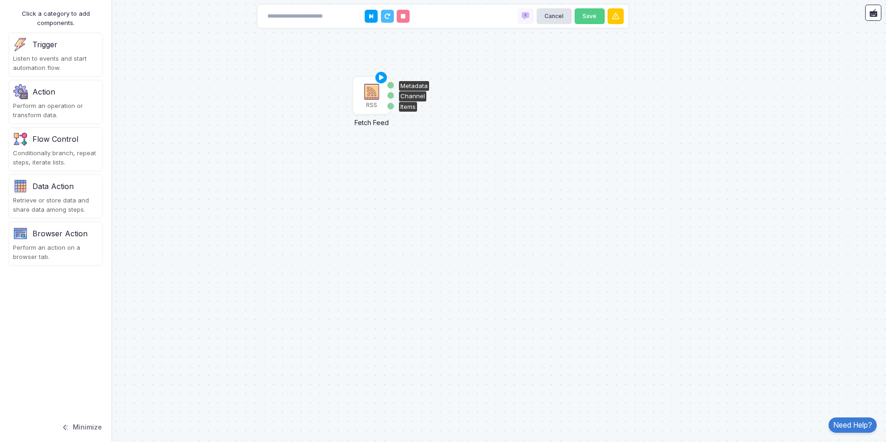
click at [376, 89] on img at bounding box center [372, 92] width 19 height 19
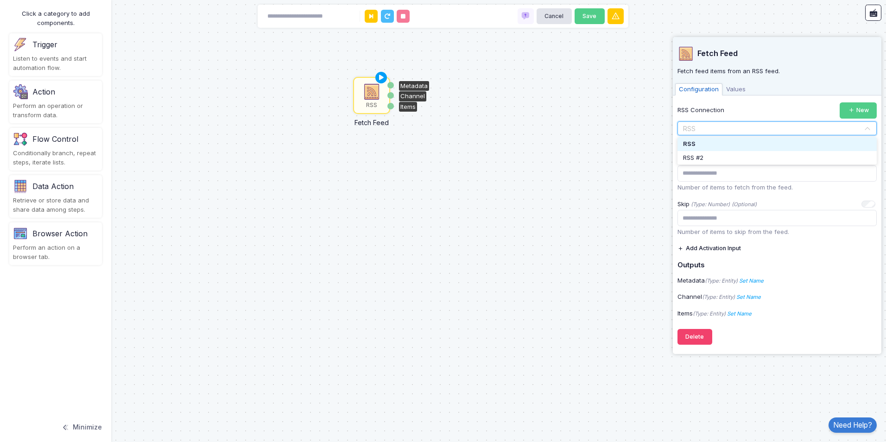
click at [800, 129] on input "text" at bounding box center [768, 129] width 171 height 10
click at [695, 144] on span "RSS" at bounding box center [689, 143] width 13 height 7
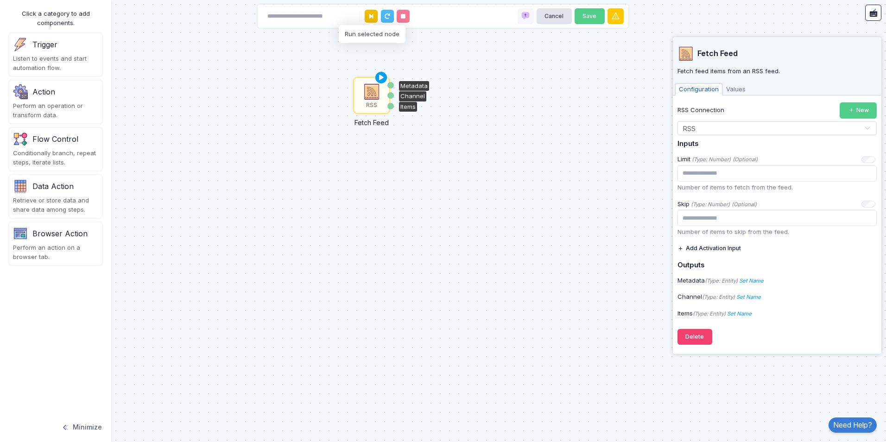
click at [373, 19] on button at bounding box center [371, 16] width 13 height 13
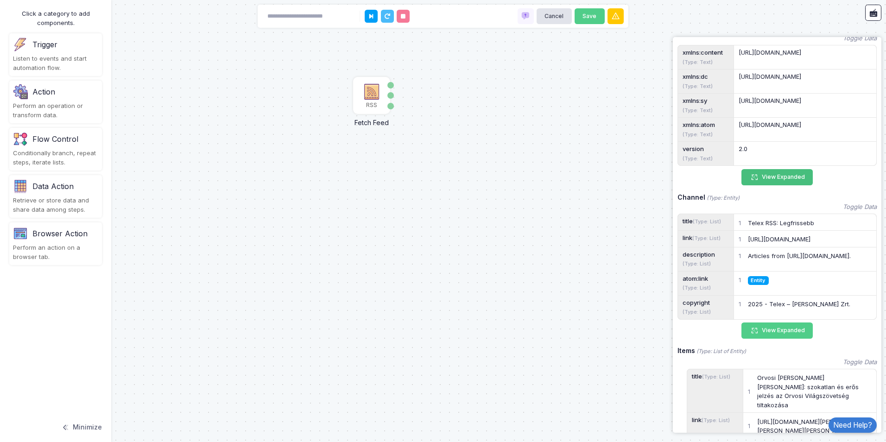
scroll to position [185, 0]
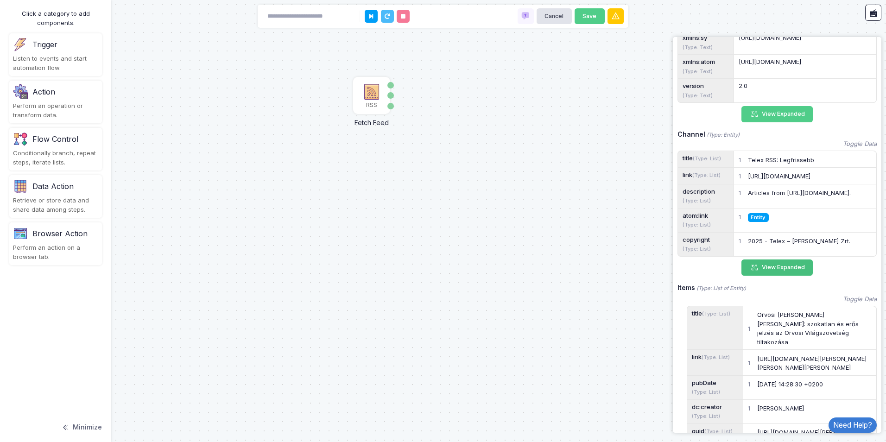
click at [783, 273] on button "View Expanded" at bounding box center [777, 268] width 71 height 16
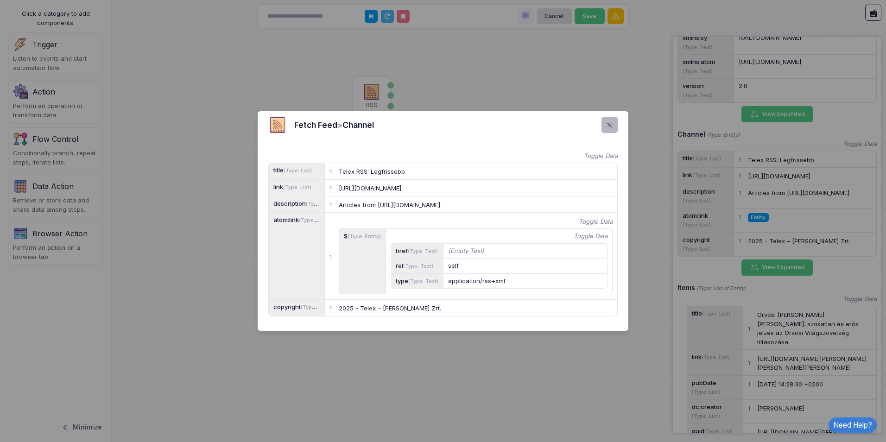
click at [615, 121] on span at bounding box center [615, 125] width 0 height 11
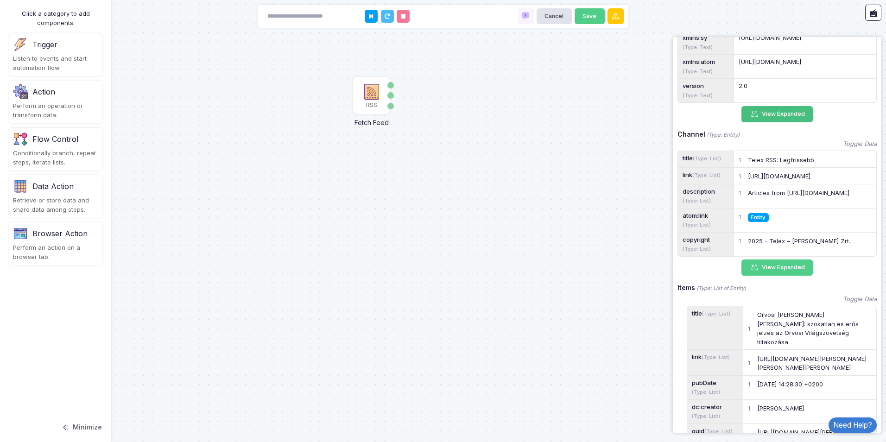
click at [786, 120] on button "View Expanded" at bounding box center [777, 114] width 71 height 16
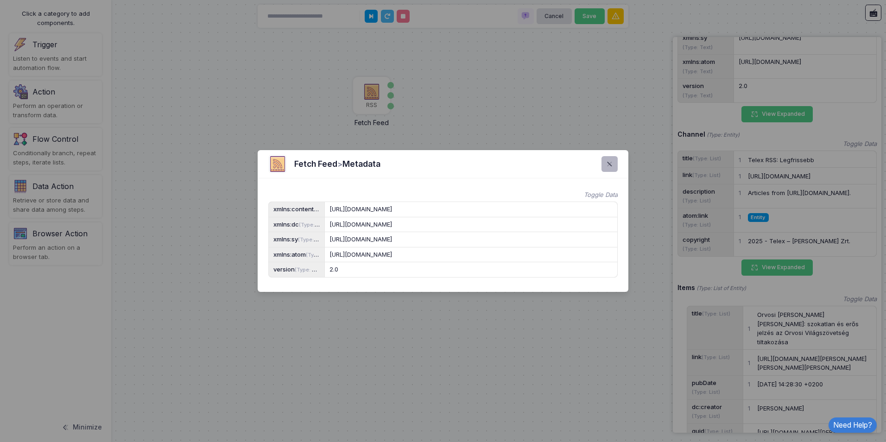
click at [615, 159] on span at bounding box center [615, 164] width 0 height 11
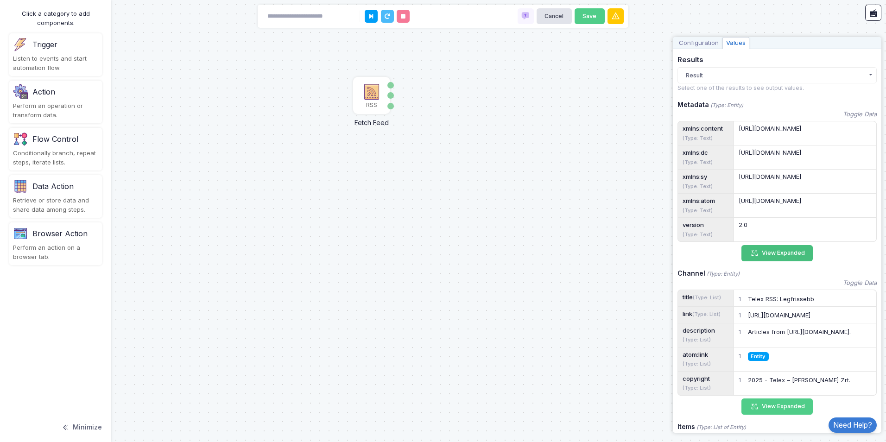
scroll to position [0, 0]
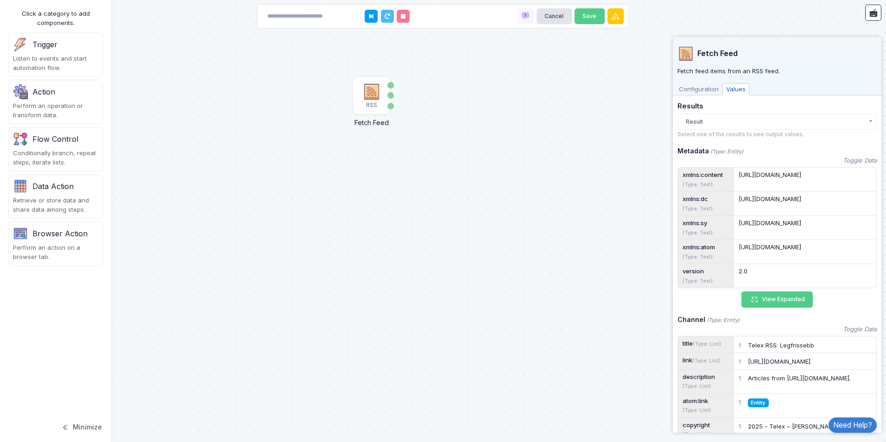
click at [51, 145] on div "Flow Control" at bounding box center [55, 139] width 85 height 15
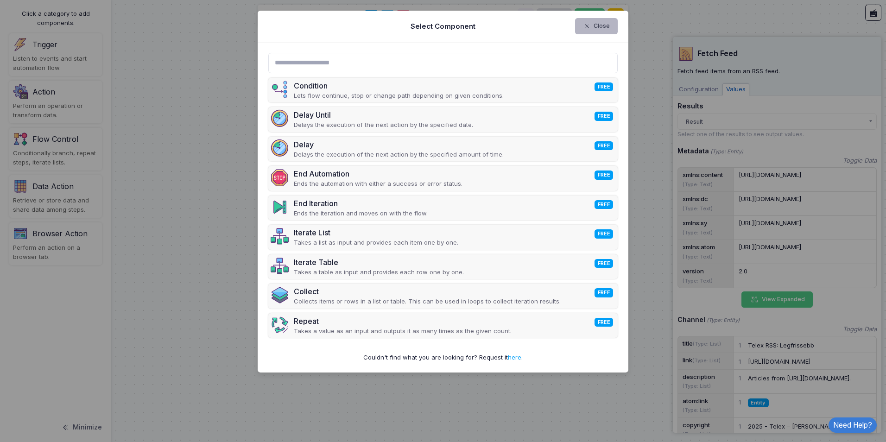
click at [597, 29] on button "Close" at bounding box center [596, 26] width 43 height 16
